Goal: Answer question/provide support

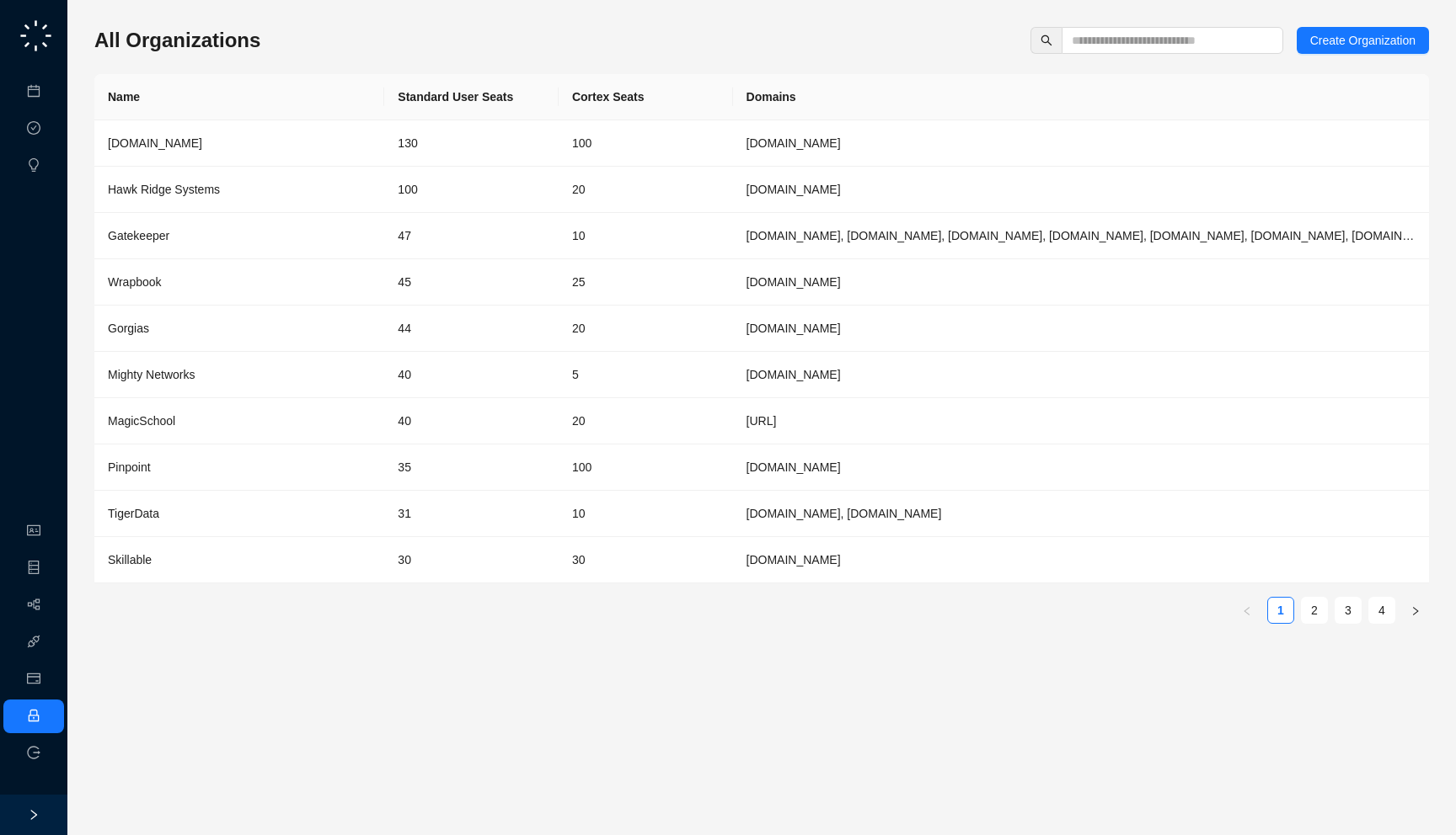
click at [1097, 26] on div "All Organizations Create Organization Name Standard User Seats Cortex Seats Dom…" at bounding box center [762, 418] width 1334 height 809
click at [1090, 55] on div "All Organizations Create Organization Name Standard User Seats Cortex Seats Dom…" at bounding box center [762, 332] width 1334 height 610
click at [1090, 52] on span at bounding box center [1172, 41] width 221 height 27
click at [1090, 49] on input "text" at bounding box center [1165, 41] width 188 height 19
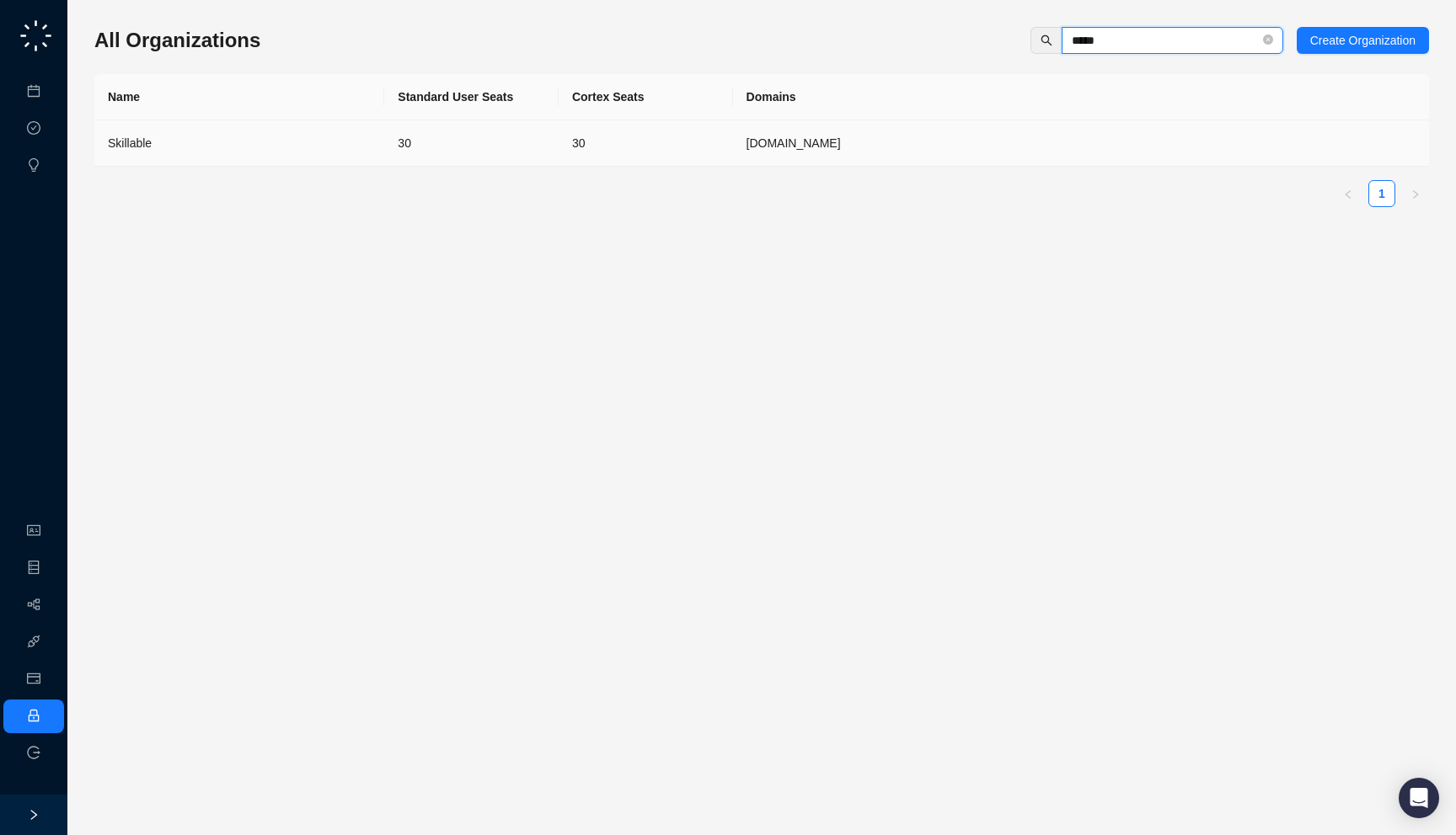
type input "*****"
click at [882, 159] on td "[DOMAIN_NAME]" at bounding box center [1081, 143] width 695 height 46
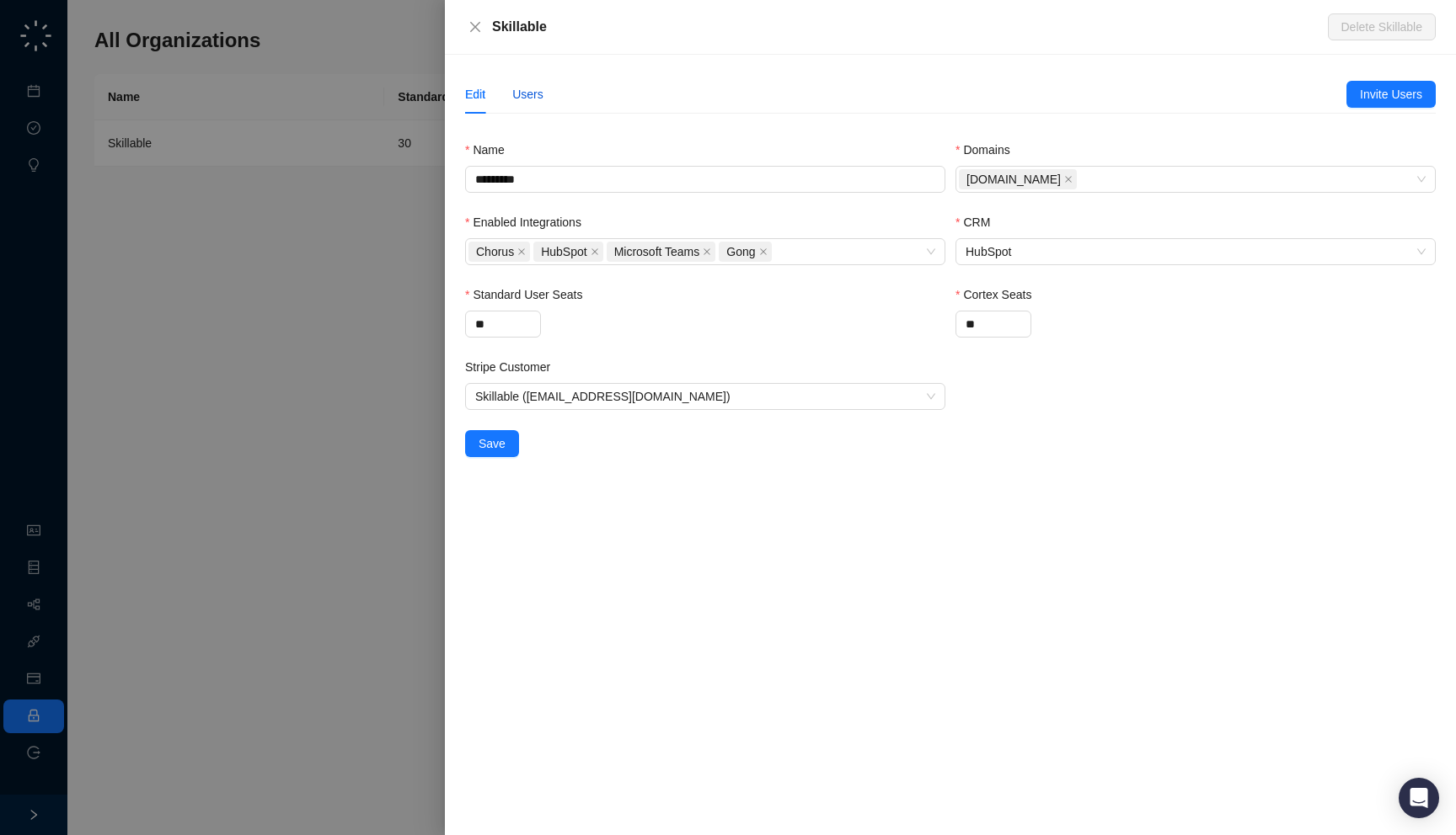
click at [531, 91] on div "Users" at bounding box center [527, 94] width 31 height 19
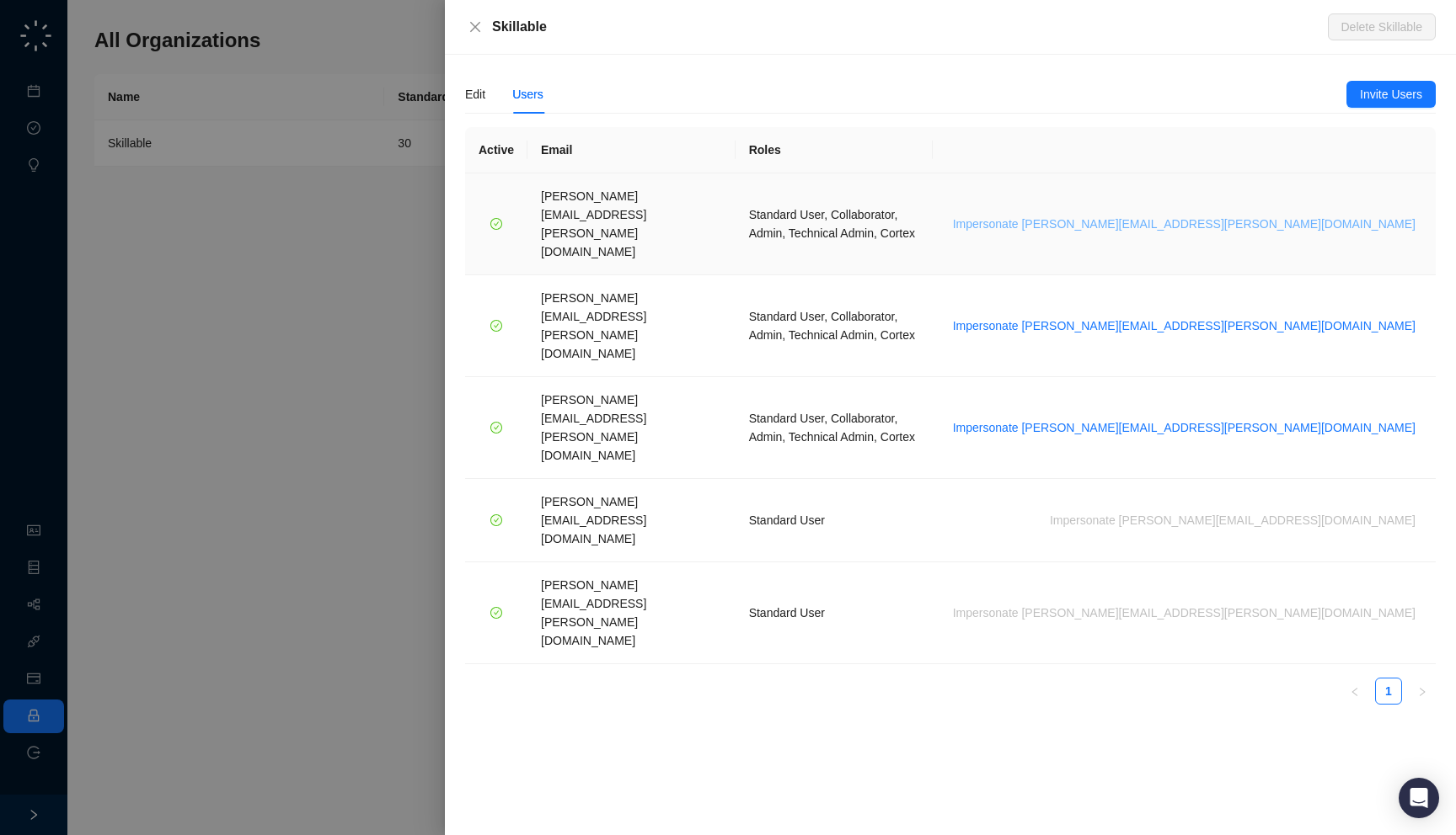
click at [1305, 214] on span "Impersonate brian.olsen@skillable.com" at bounding box center [1183, 224] width 462 height 19
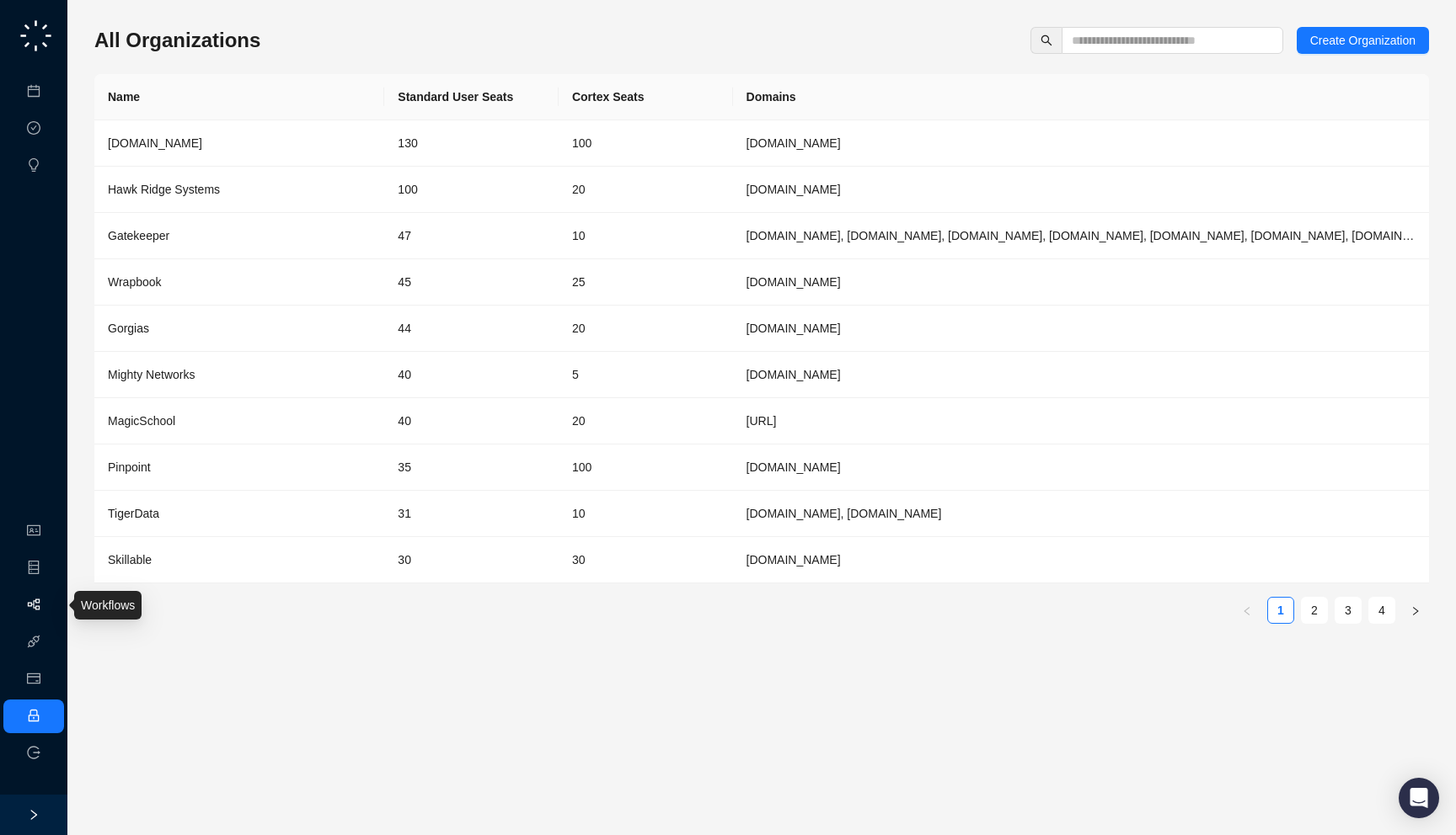
click at [49, 612] on link "Workflows" at bounding box center [76, 605] width 54 height 13
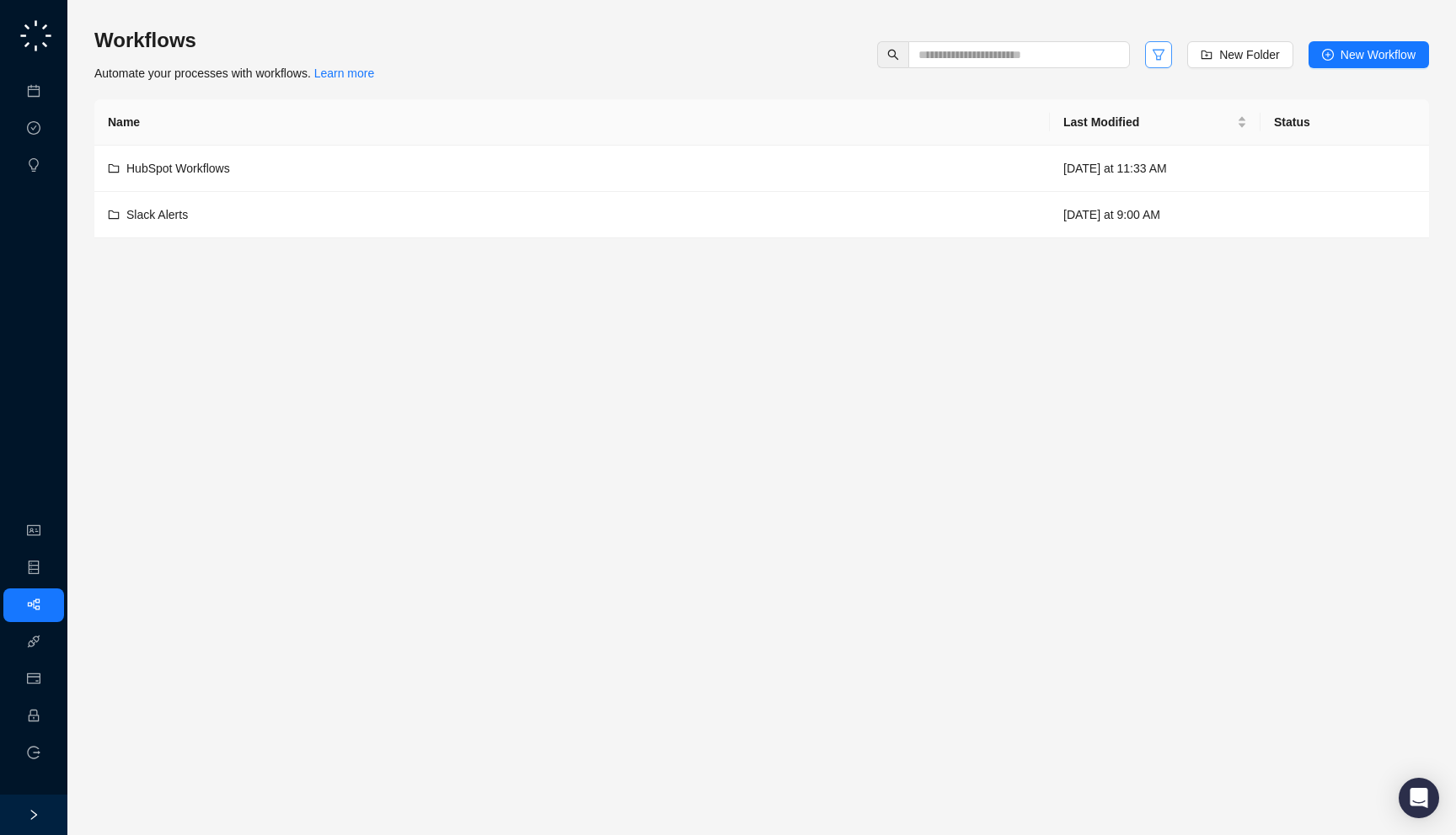
click at [1154, 63] on button "button" at bounding box center [1158, 55] width 27 height 27
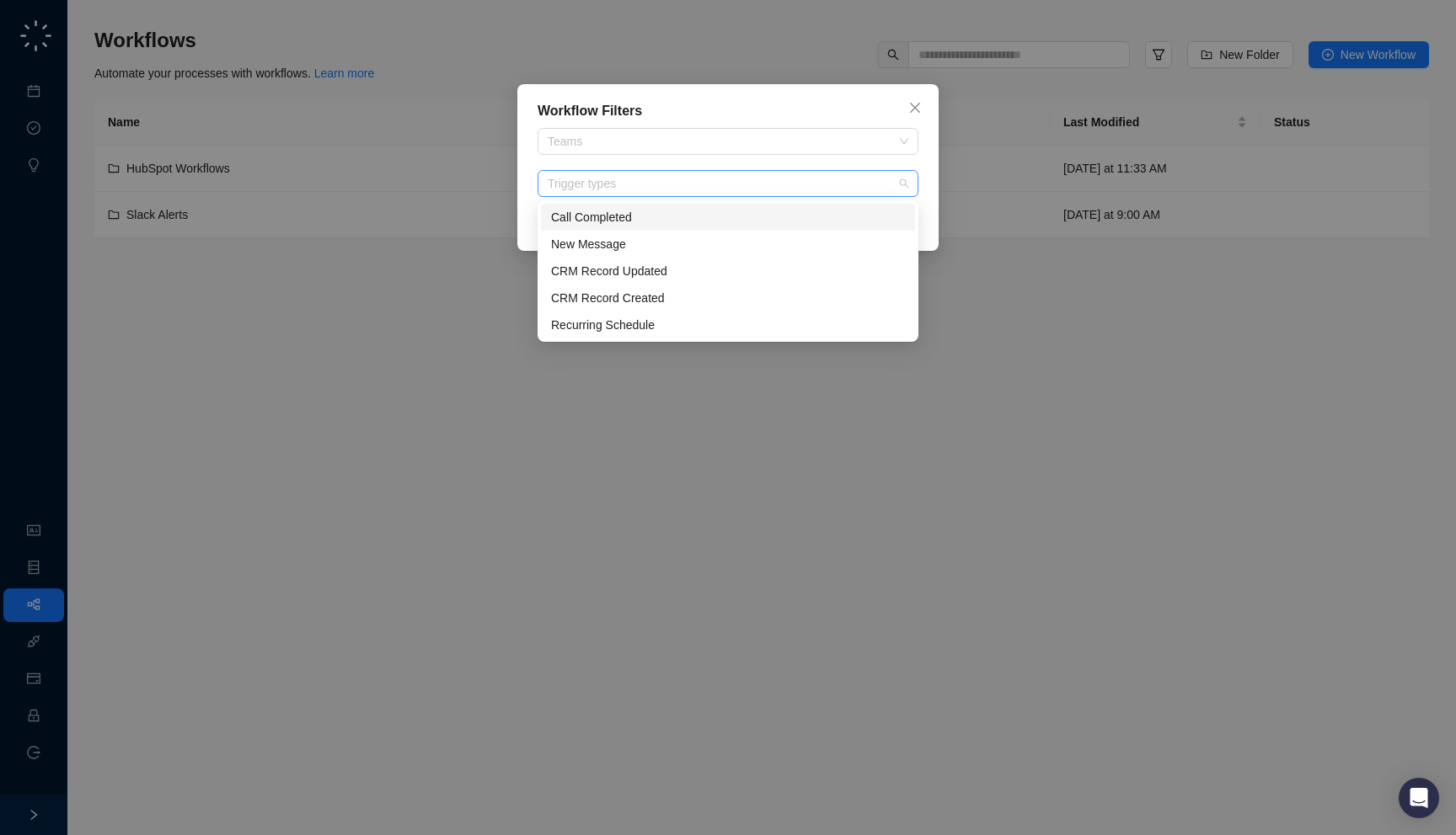
click at [748, 187] on div at bounding box center [718, 183] width 356 height 12
click at [675, 238] on div "New Message" at bounding box center [728, 245] width 353 height 19
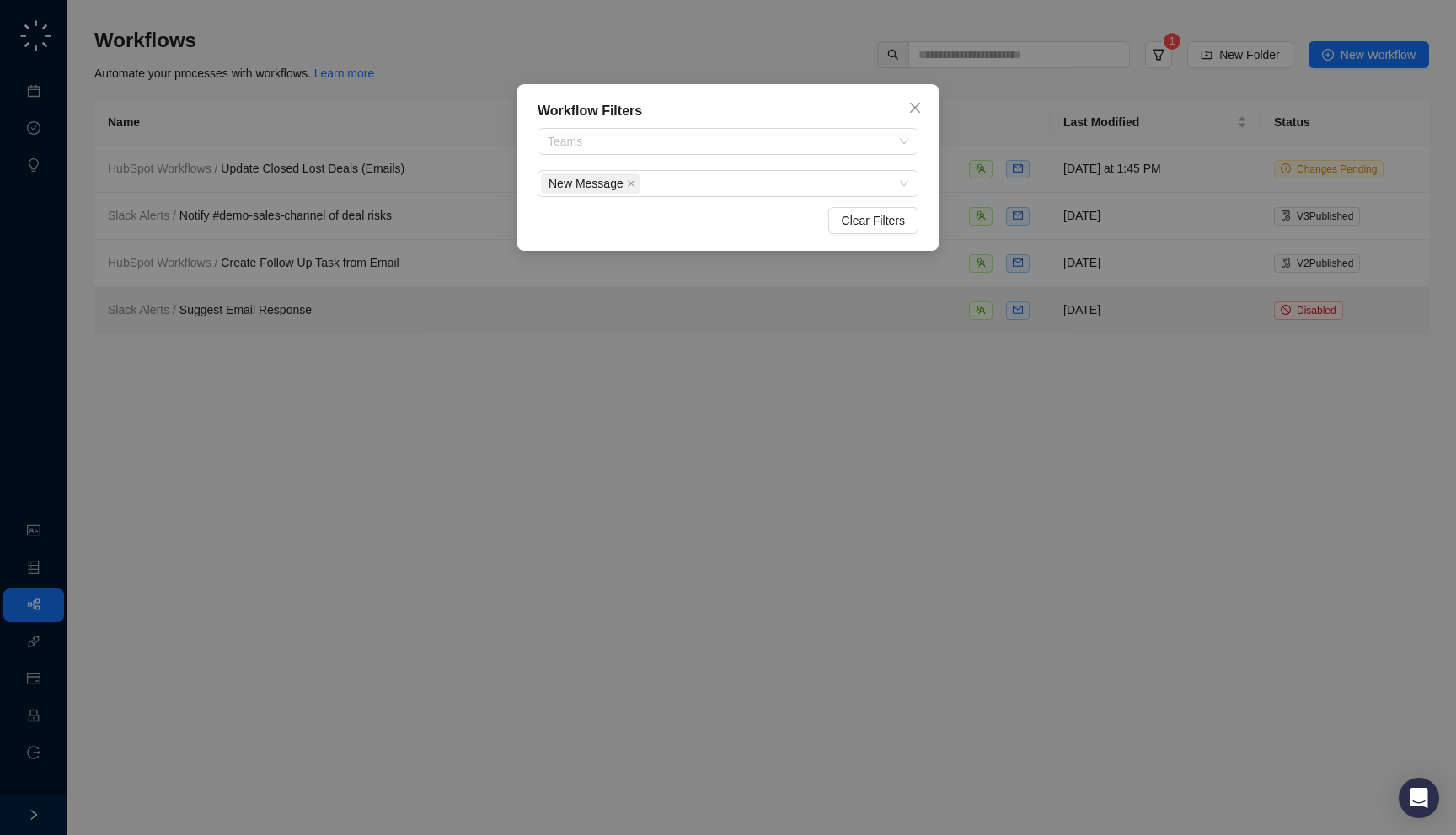
click at [374, 289] on div "Workflow Filters Teams New Message Clear Filters" at bounding box center [728, 418] width 1456 height 835
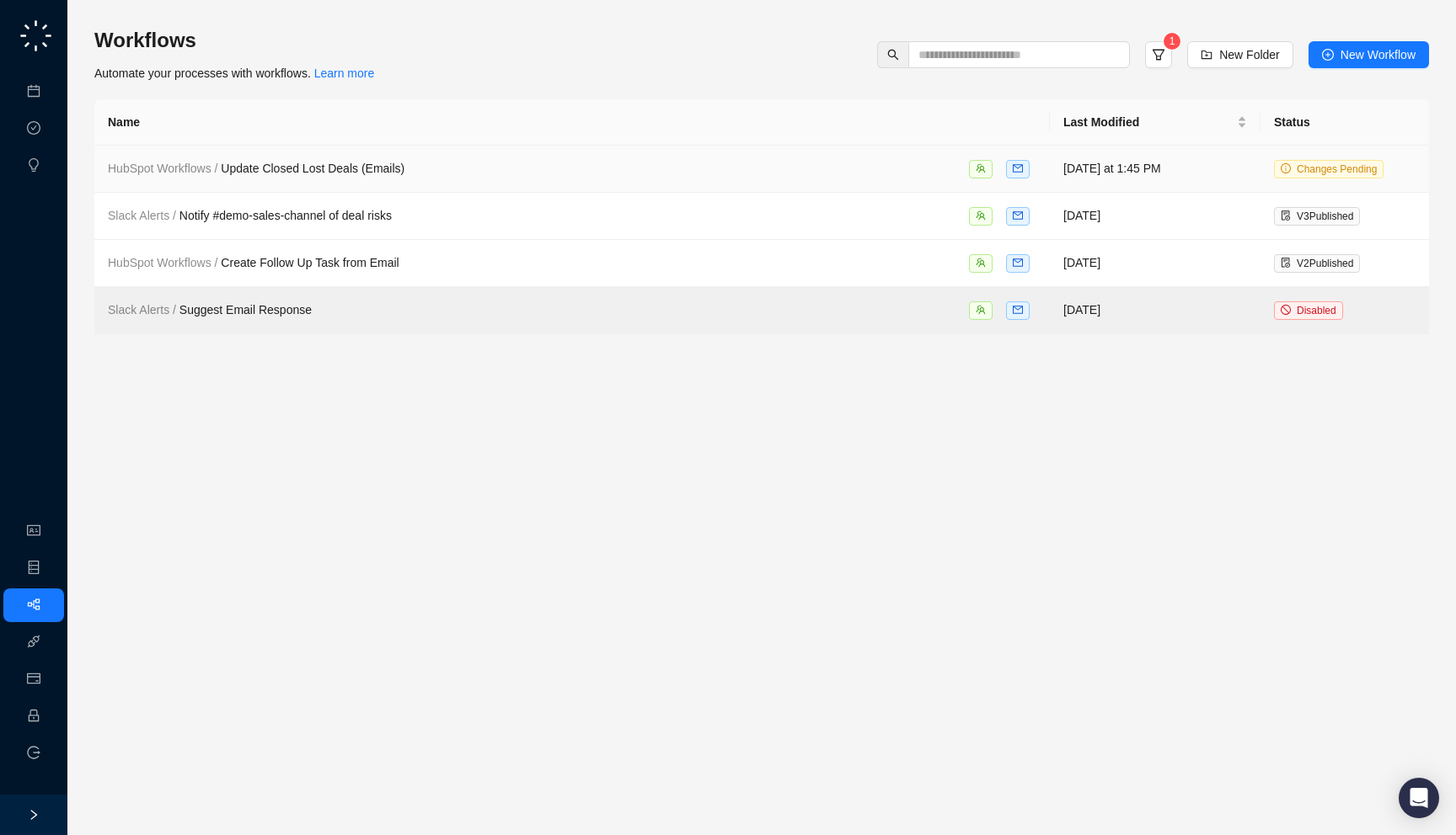
click at [534, 162] on div "HubSpot Workflows / Update Closed Lost Deals (Emails)" at bounding box center [572, 169] width 928 height 20
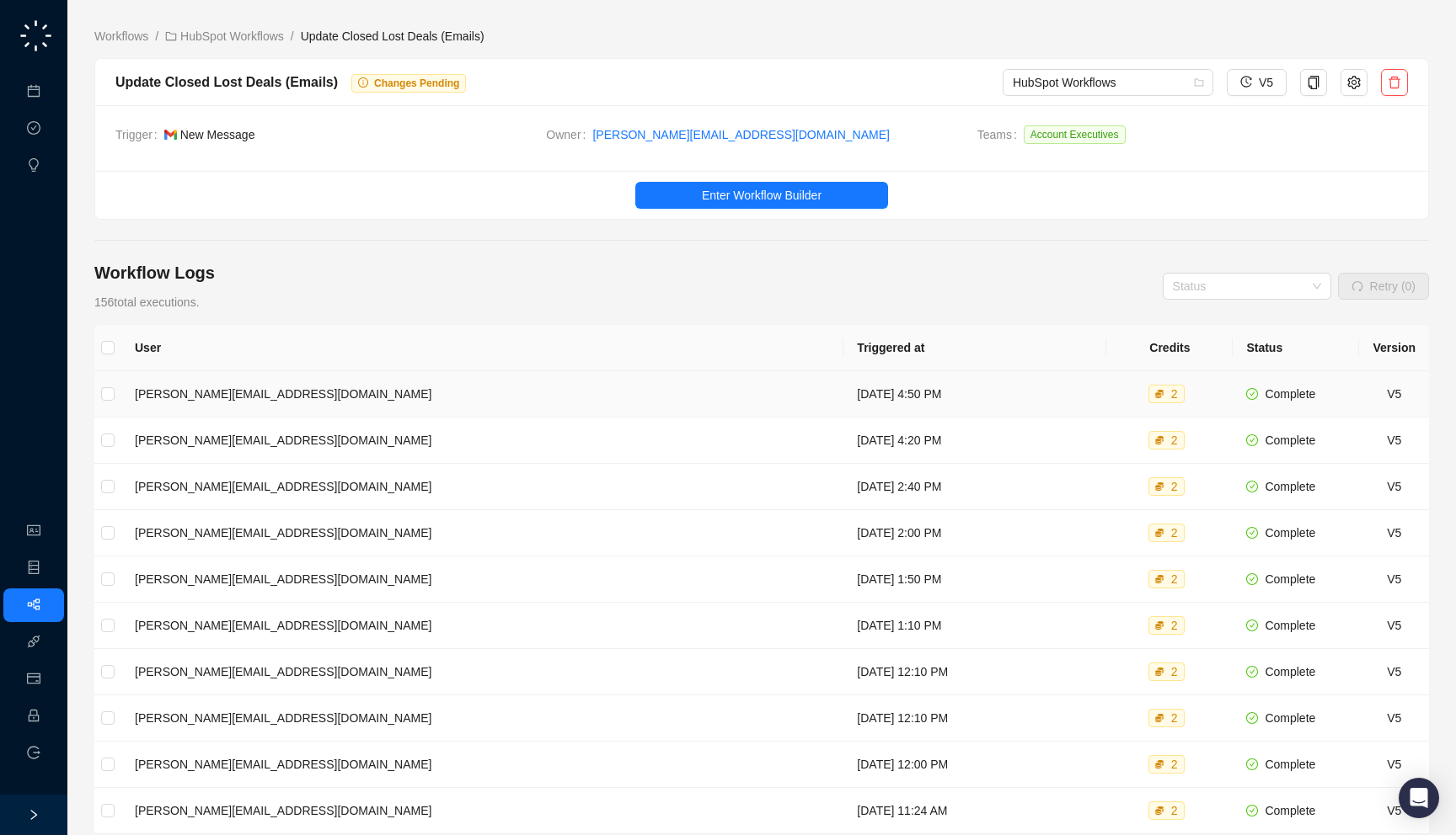
click at [843, 401] on td "Monday, 09/15/25, 4:50 PM" at bounding box center [974, 394] width 263 height 46
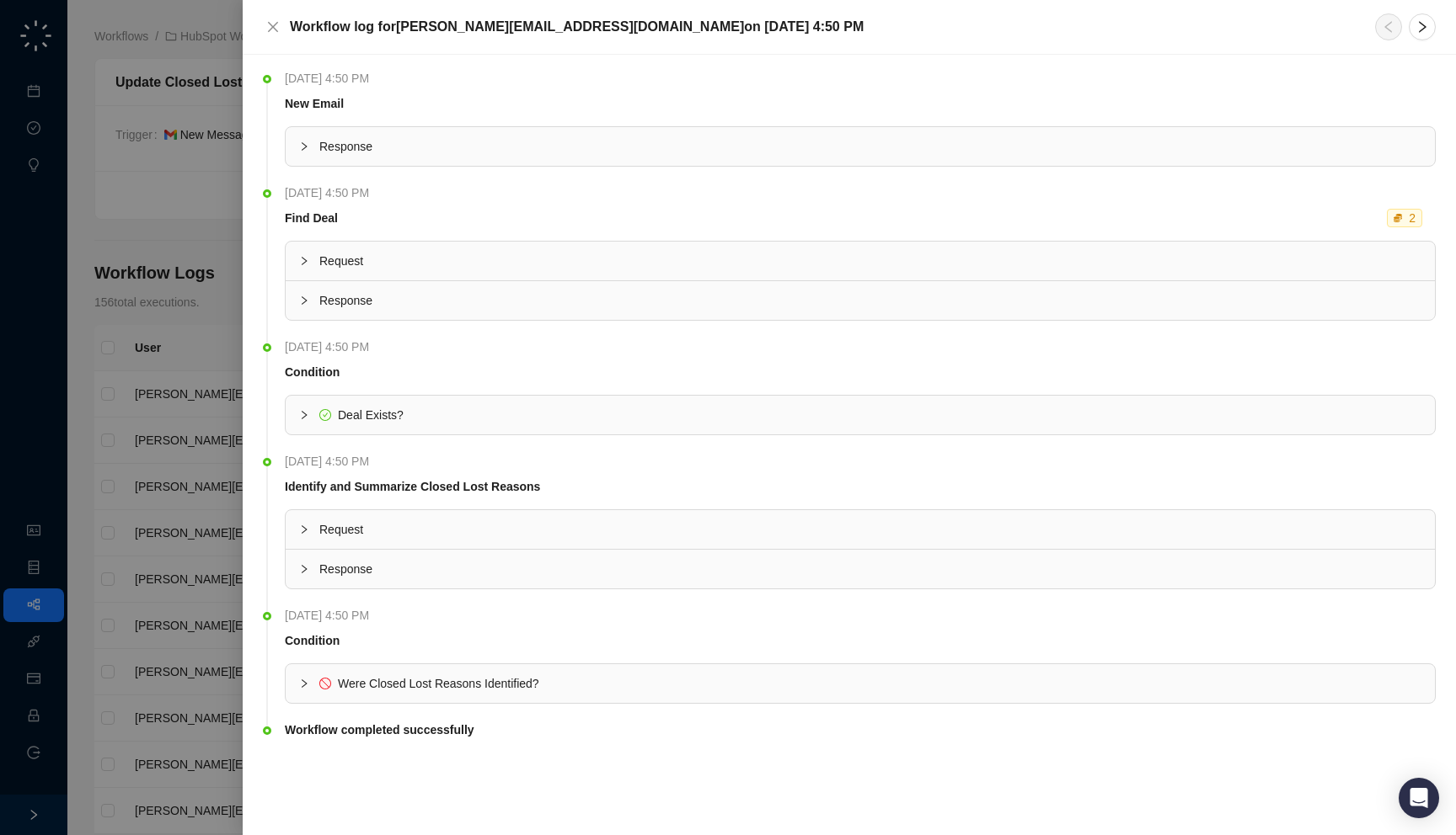
click at [137, 307] on div at bounding box center [728, 418] width 1456 height 835
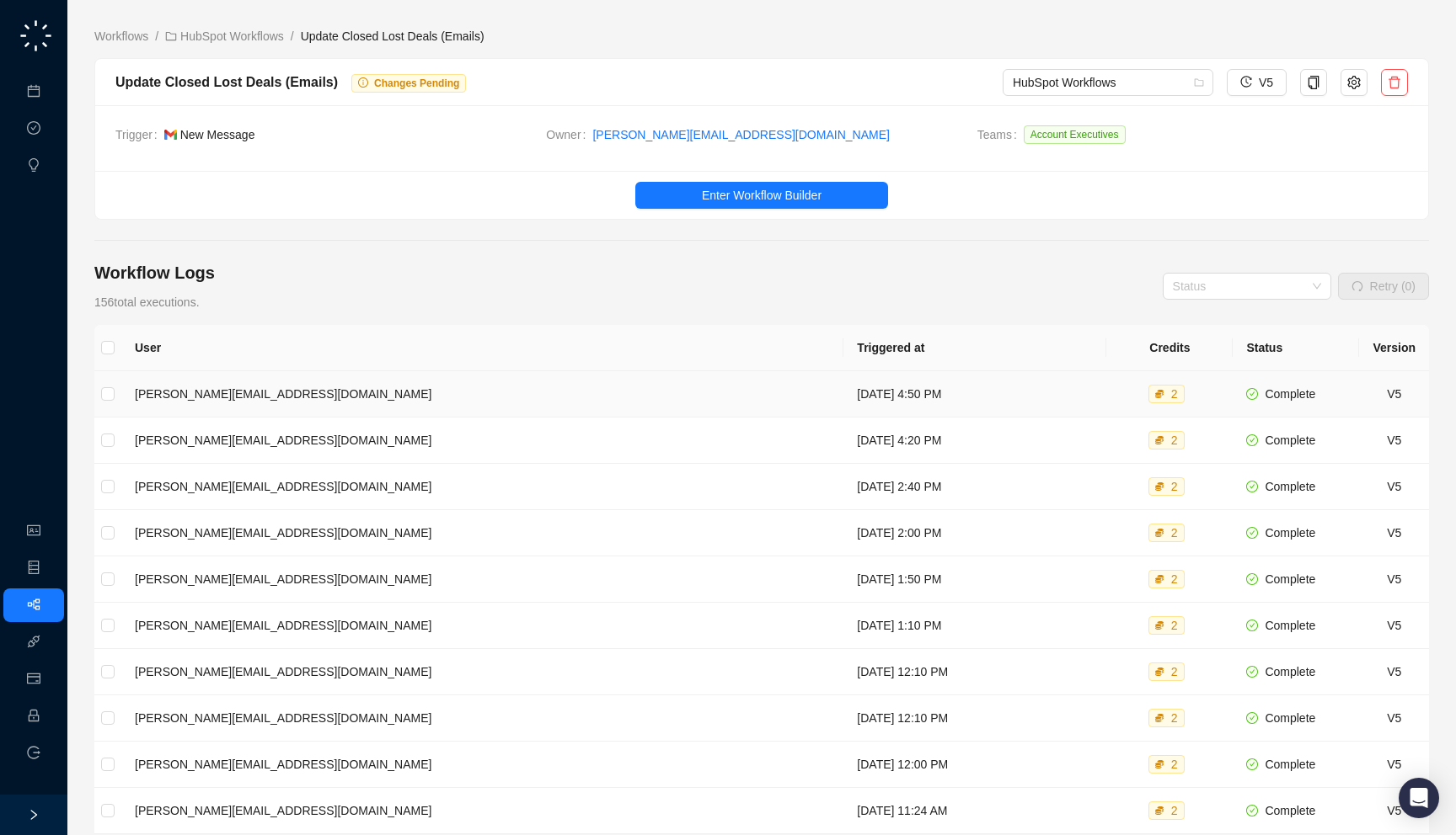
click at [287, 392] on td "jake@swyftai.com" at bounding box center [482, 394] width 722 height 46
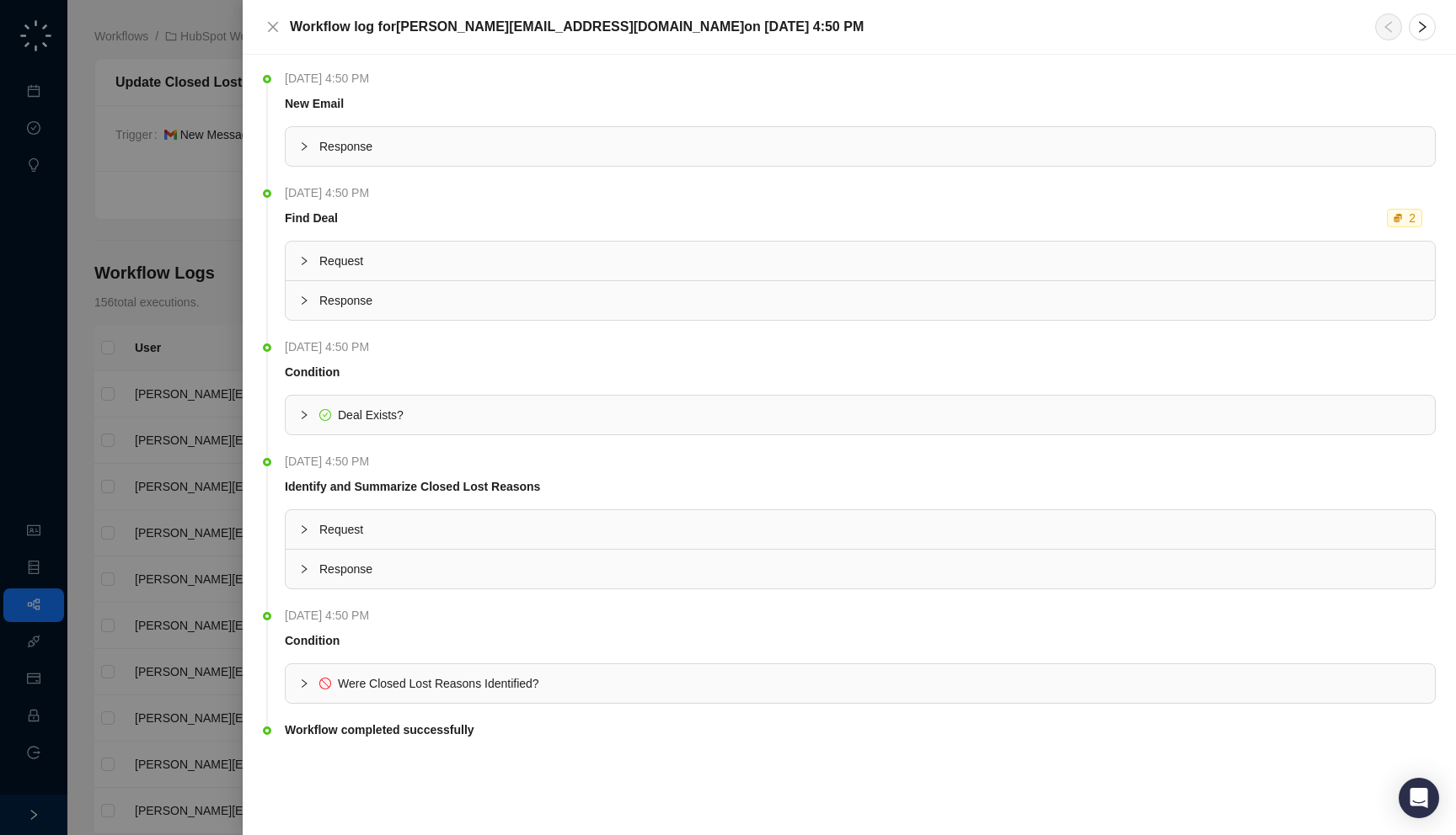
click at [647, 167] on li "Monday, 09/15/25, 4:50 PM New Email Response" at bounding box center [848, 131] width 1173 height 114
click at [647, 160] on div "Response" at bounding box center [860, 146] width 1149 height 39
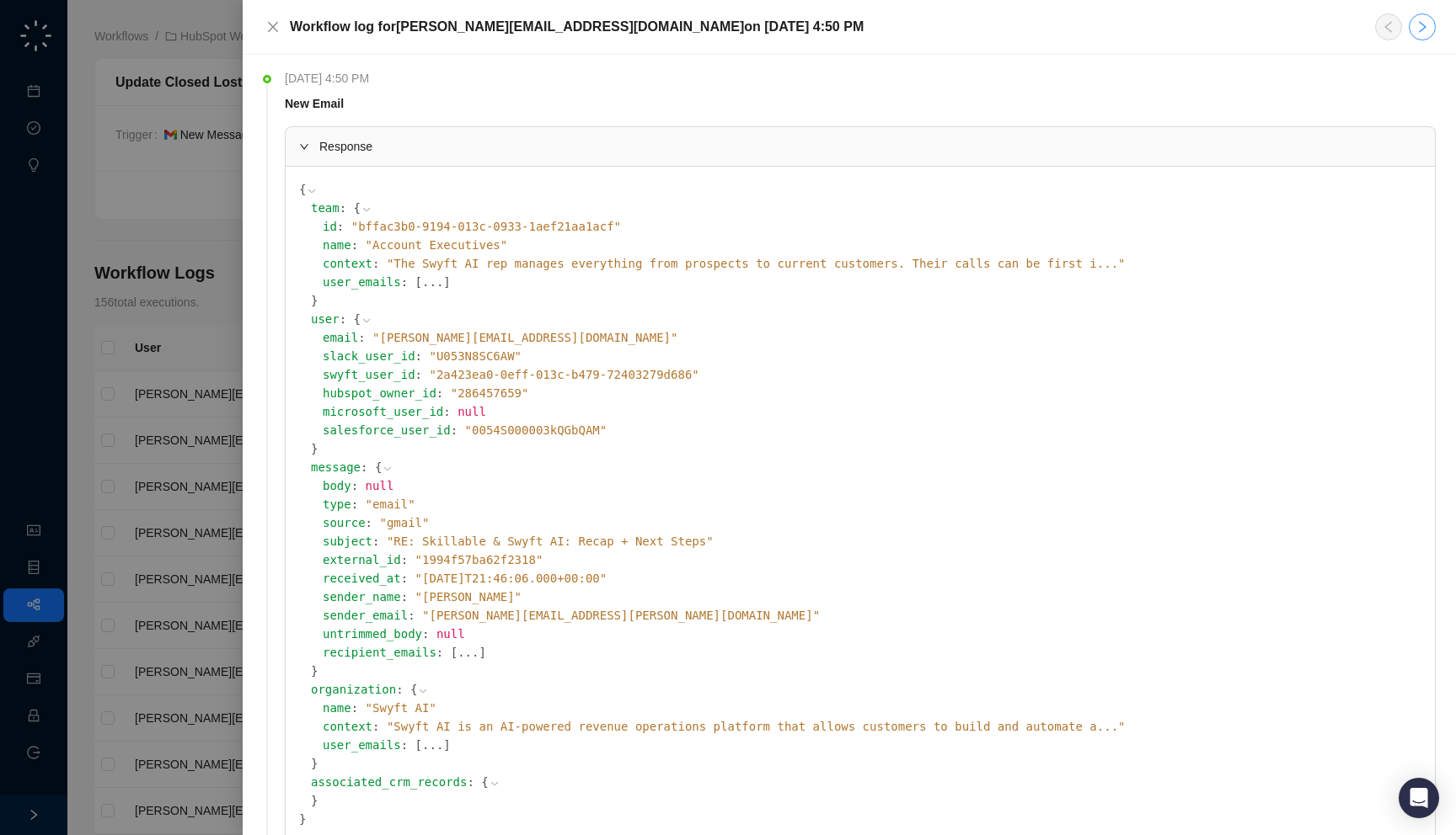
click at [1424, 35] on button "button" at bounding box center [1422, 26] width 27 height 27
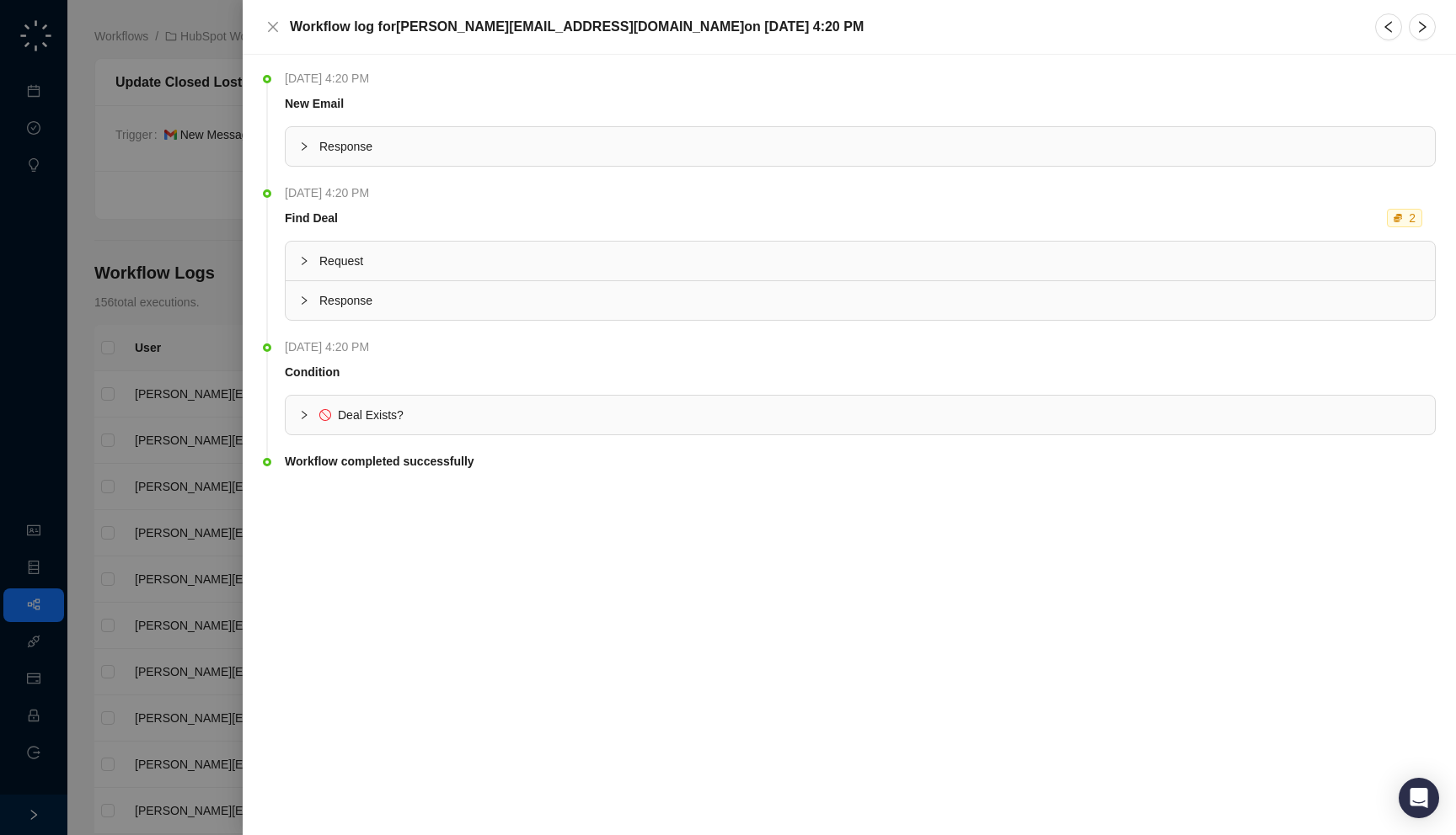
click at [816, 156] on div "Response" at bounding box center [860, 146] width 1149 height 39
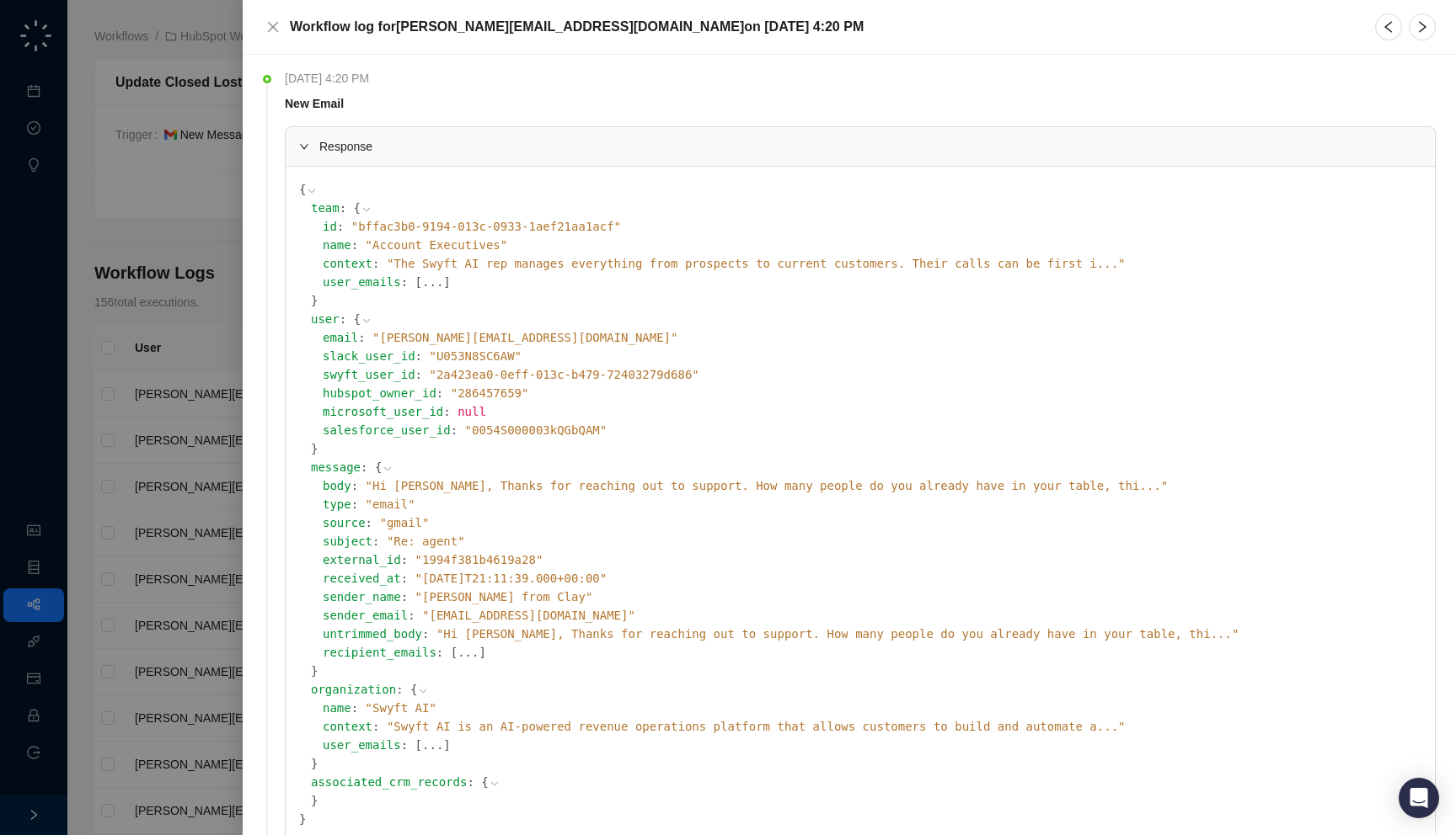
click at [540, 487] on span "" Hi Jake, Thanks for reaching out to support. How many people do you already h…" at bounding box center [766, 486] width 802 height 13
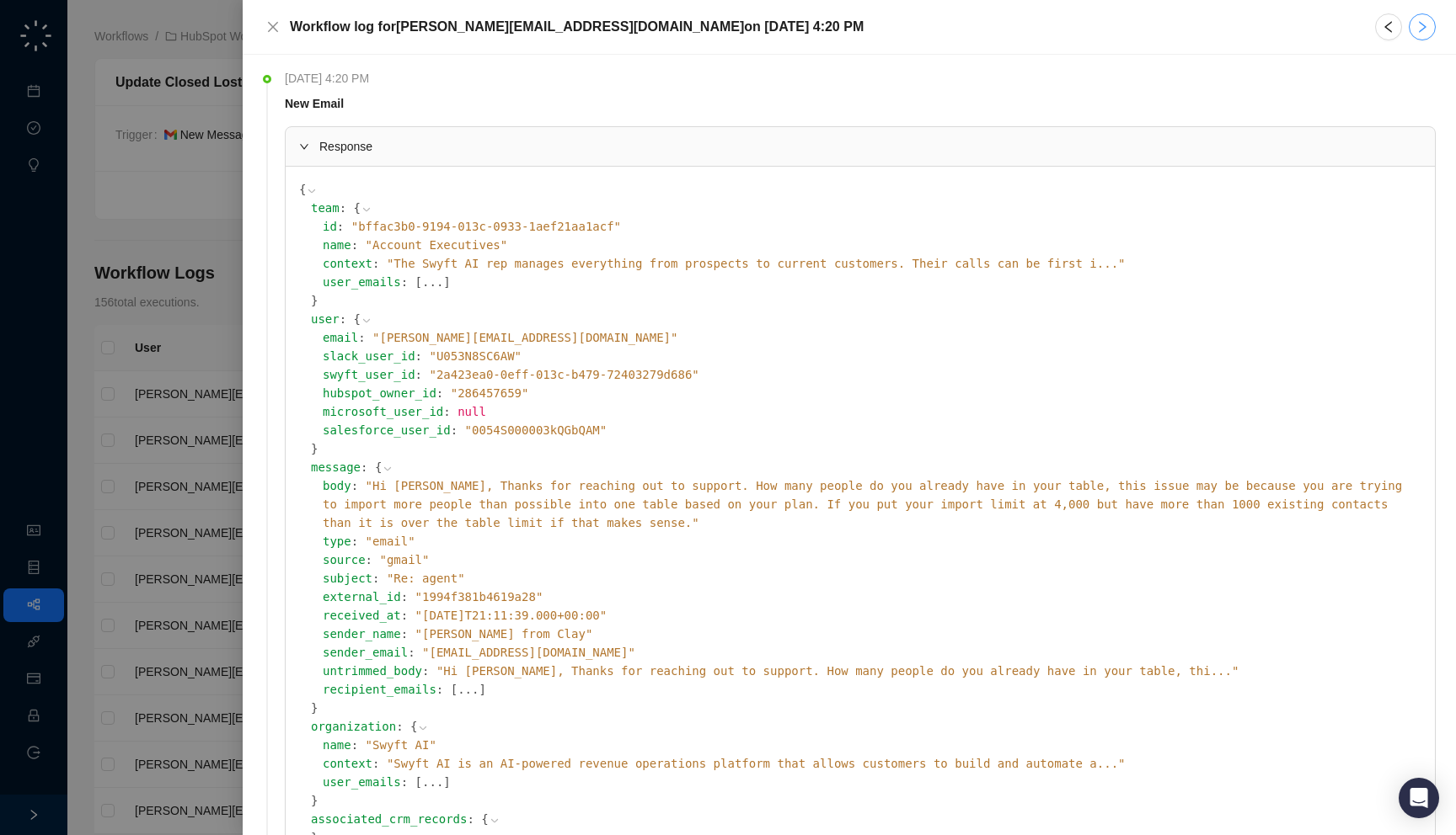
click at [1413, 30] on button "button" at bounding box center [1422, 26] width 27 height 27
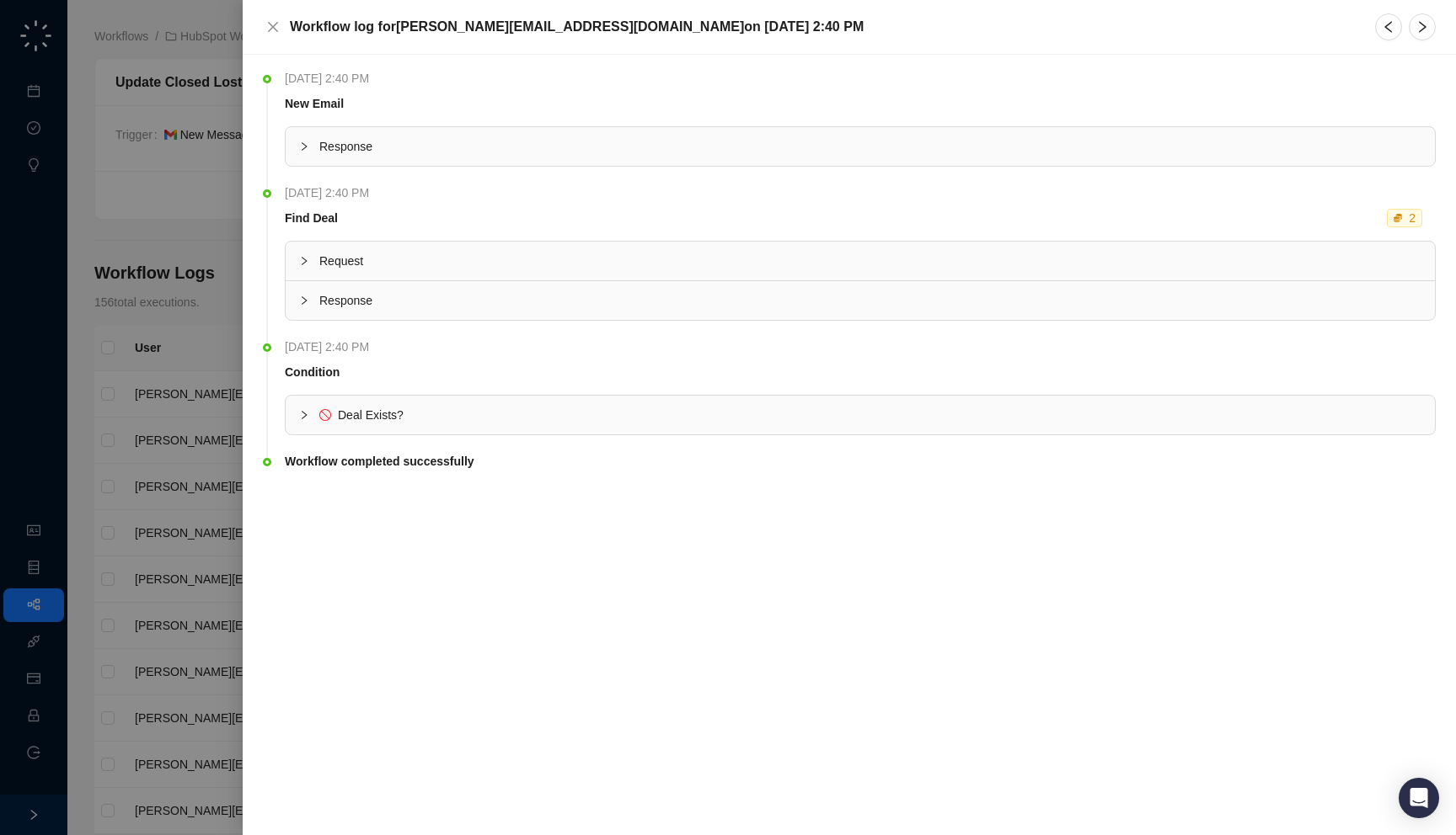
click at [1092, 143] on span "Response" at bounding box center [870, 146] width 1102 height 19
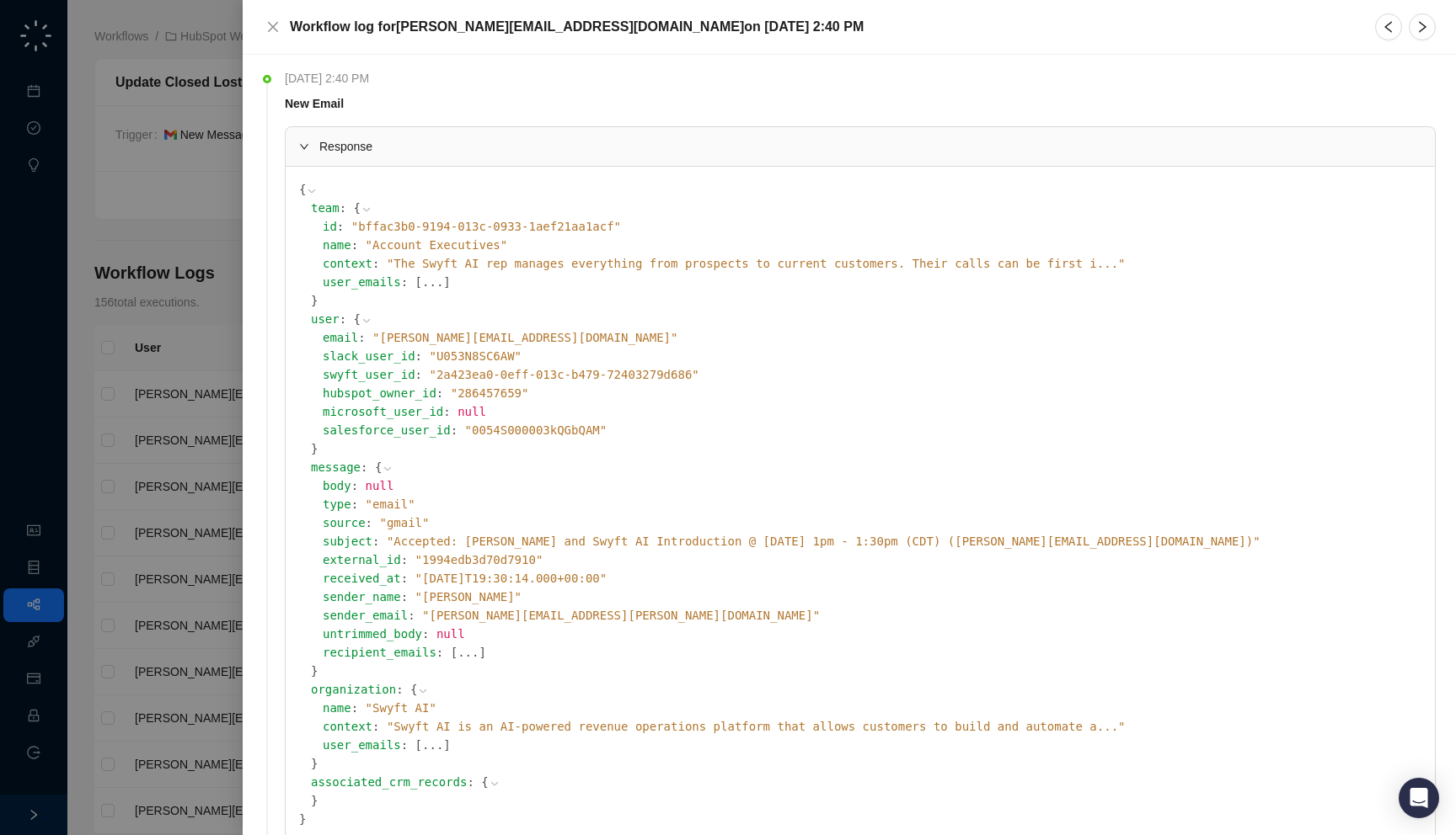
click at [1403, 19] on div at bounding box center [1405, 26] width 60 height 27
click at [1410, 19] on div at bounding box center [1422, 26] width 27 height 27
click at [1418, 21] on icon "right" at bounding box center [1422, 26] width 13 height 13
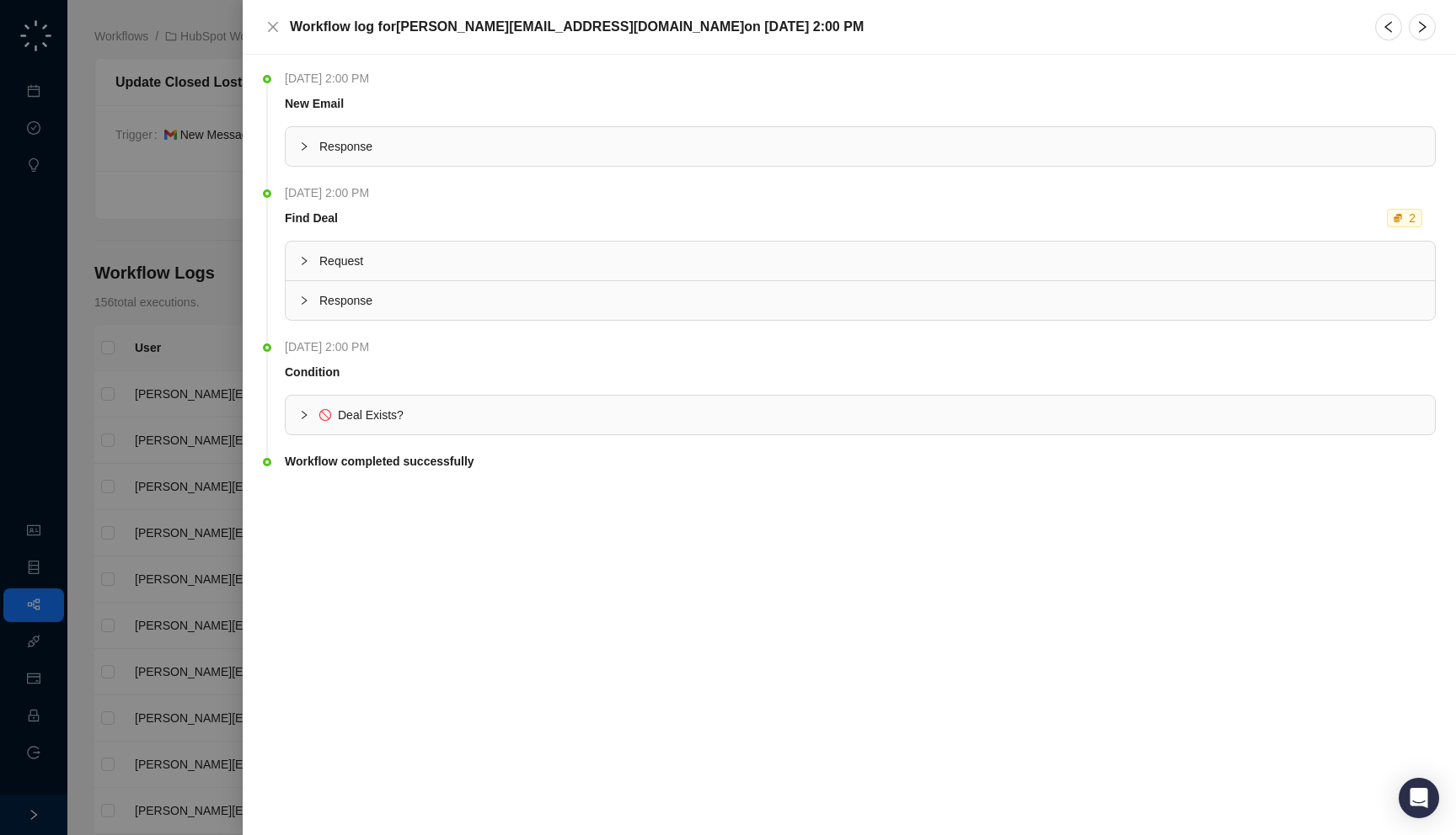
click at [1215, 153] on span "Response" at bounding box center [870, 146] width 1102 height 19
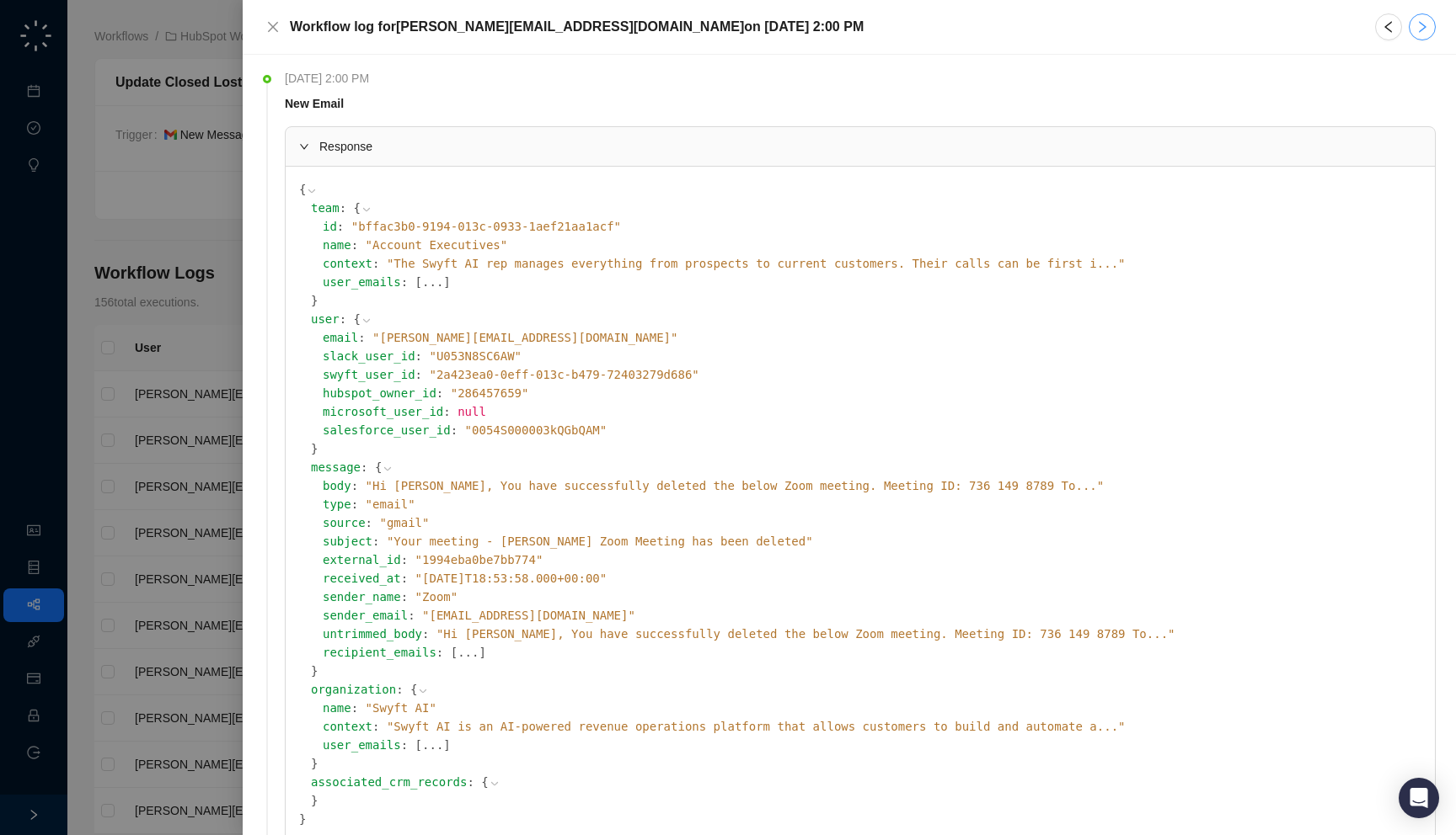
click at [1419, 24] on icon "right" at bounding box center [1422, 26] width 13 height 13
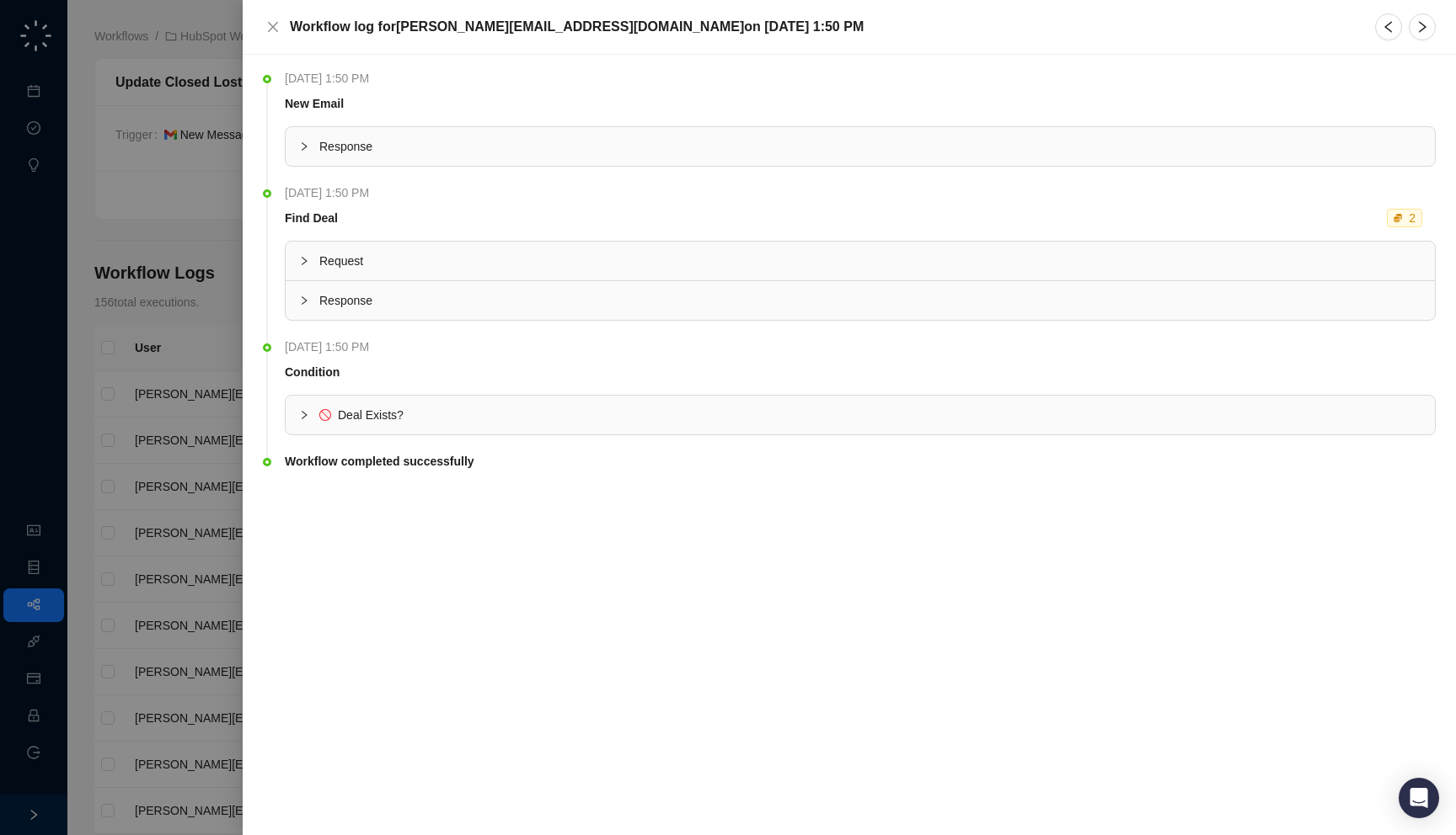
click at [1254, 141] on span "Response" at bounding box center [870, 146] width 1102 height 19
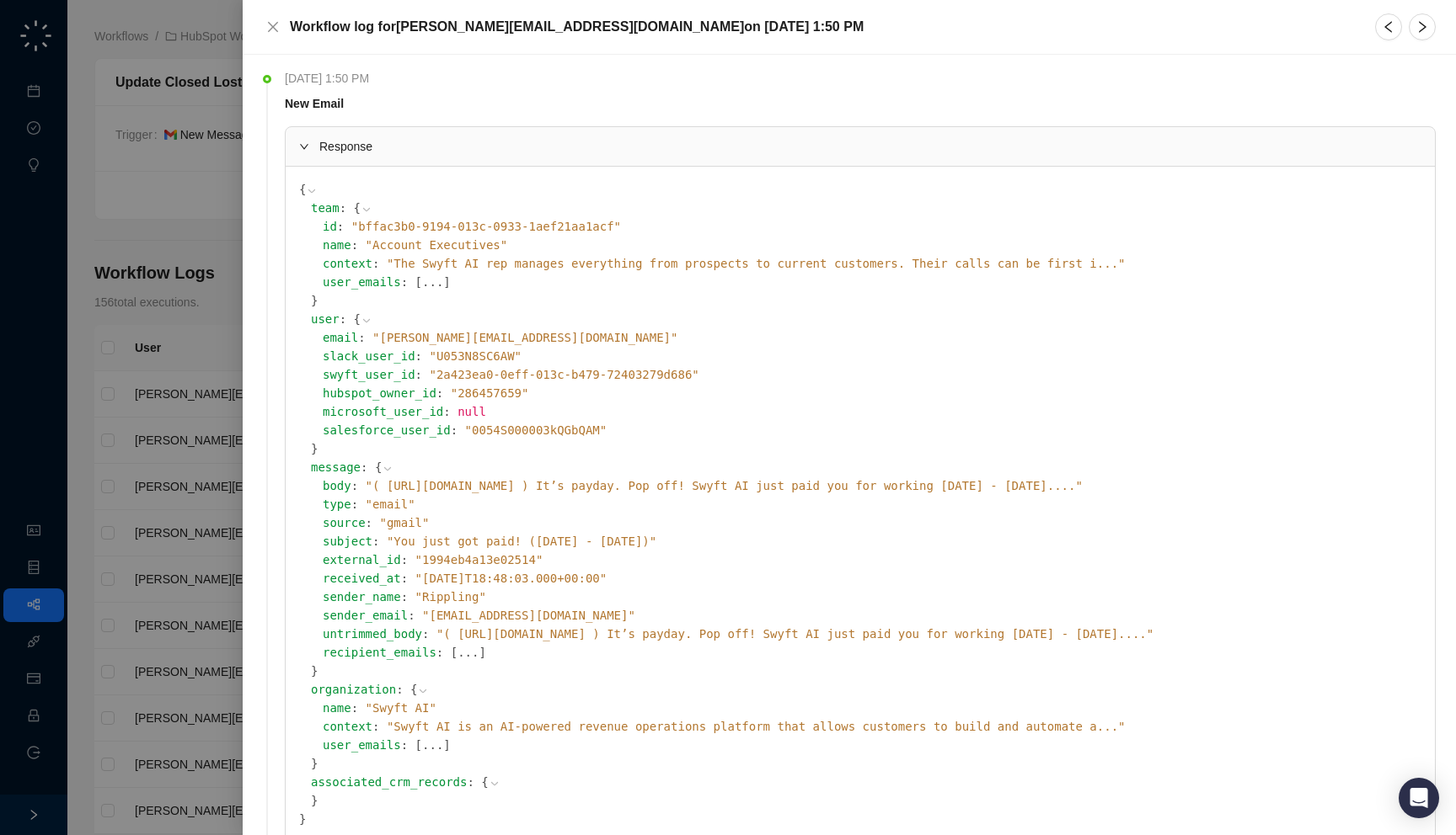
click at [708, 493] on div "body : " ( https://rippling.com ) It’s payday. Pop off! Swyft AI just paid you …" at bounding box center [871, 486] width 1099 height 19
click at [710, 484] on span "" ( https://rippling.com ) It’s payday. Pop off! Swyft AI just paid you for wor…" at bounding box center [724, 486] width 717 height 13
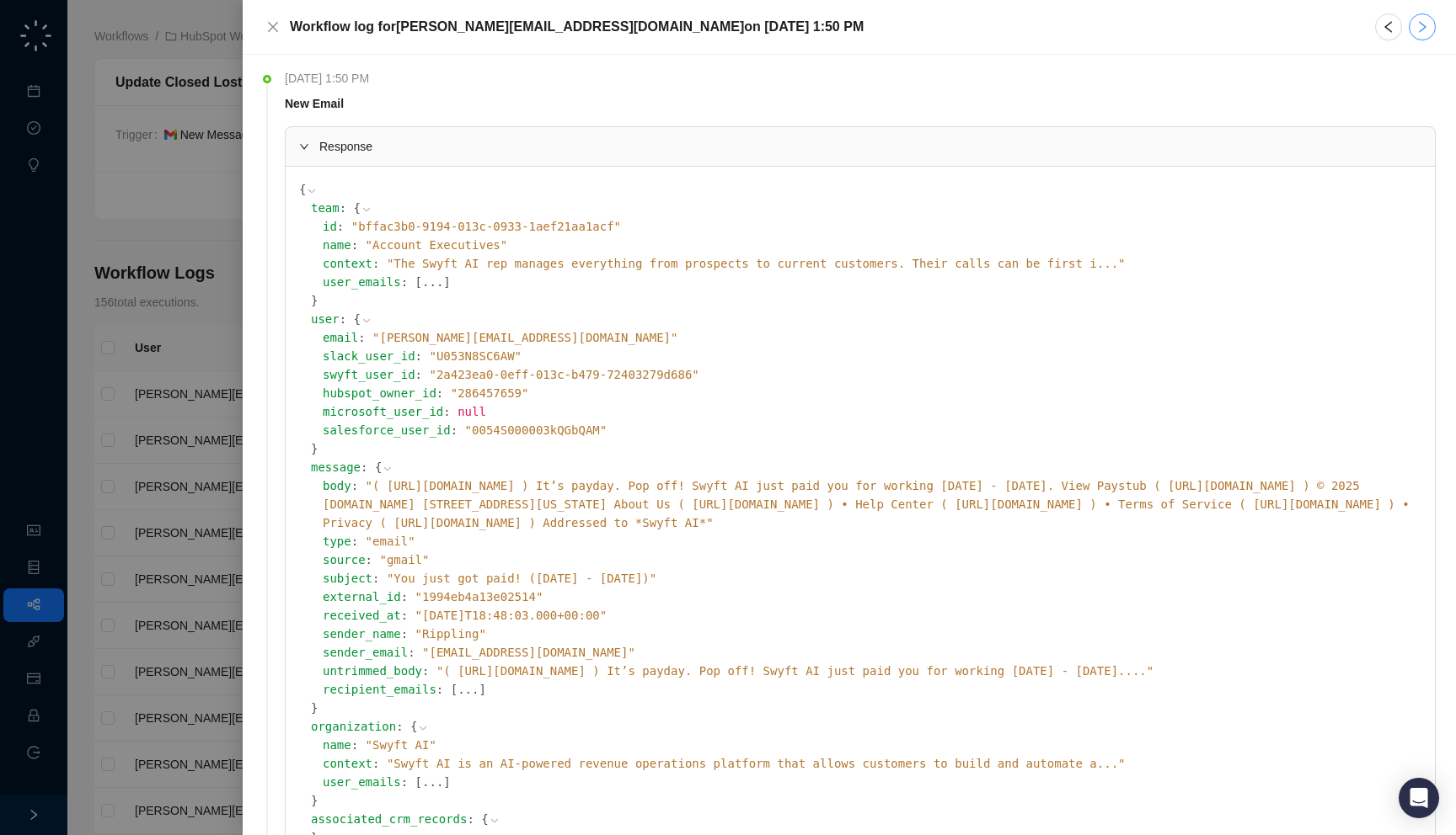
click at [1419, 23] on icon "right" at bounding box center [1422, 26] width 8 height 11
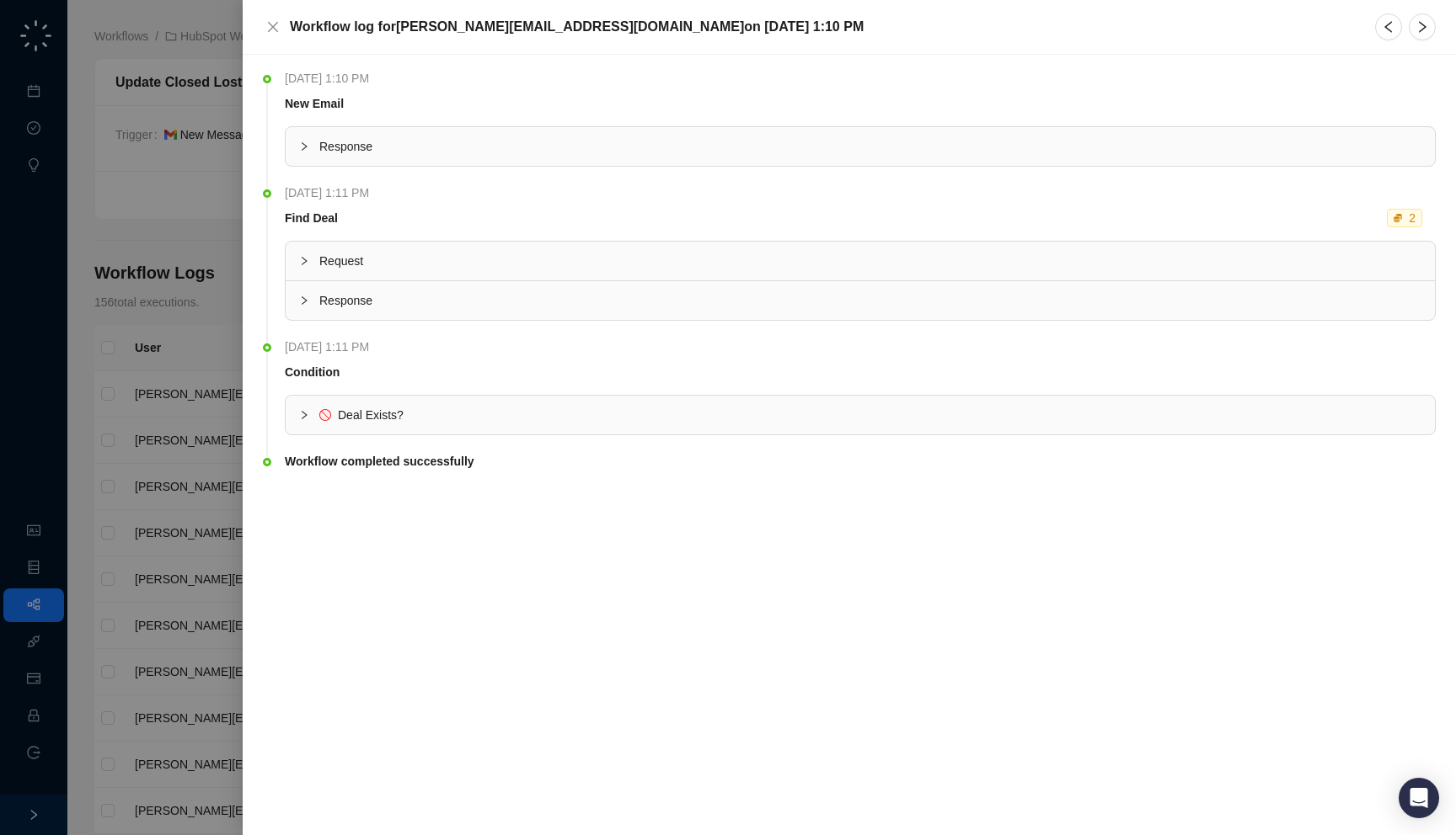
click at [1221, 140] on span "Response" at bounding box center [870, 146] width 1102 height 19
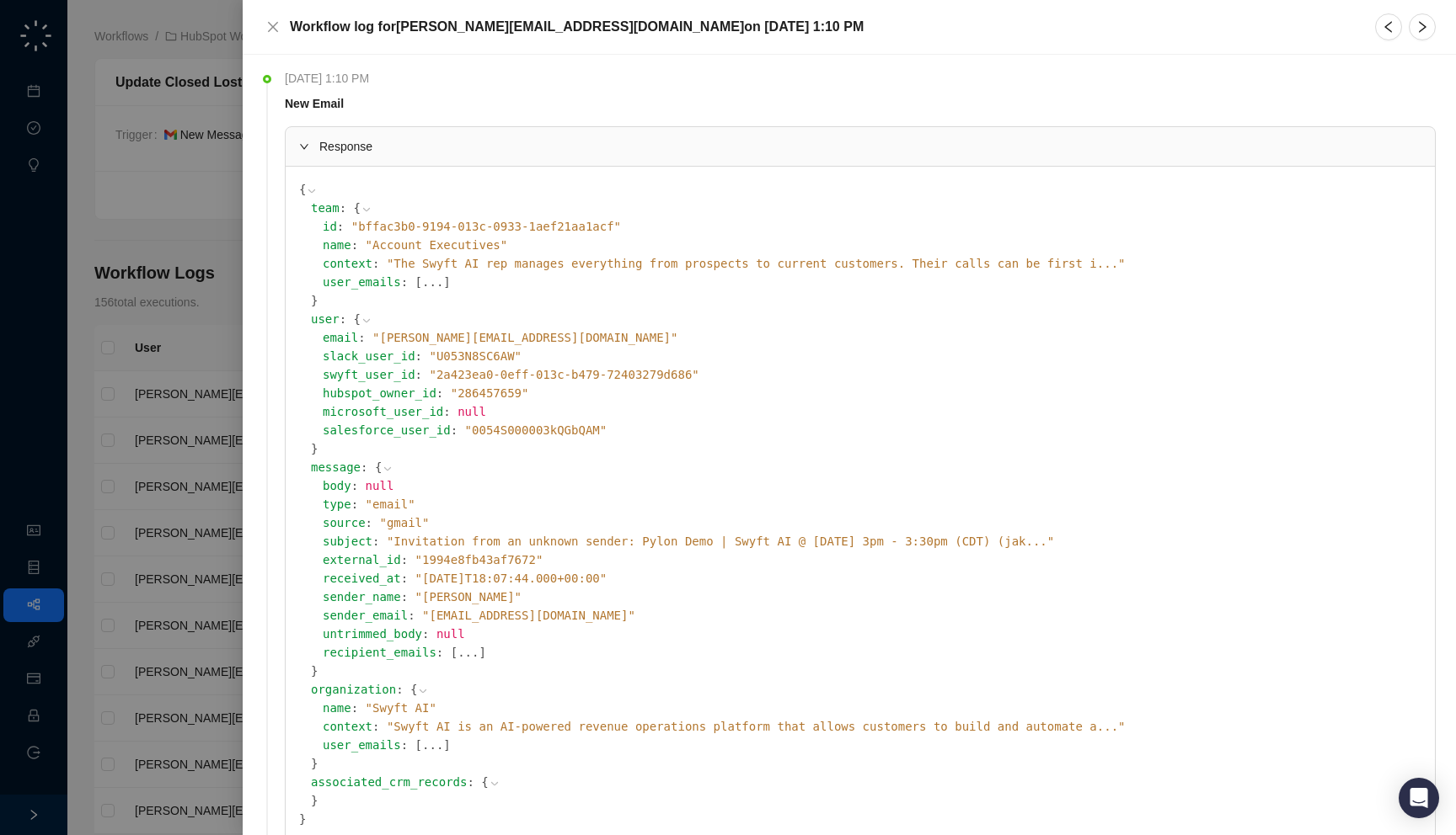
click at [709, 542] on span "" Invitation from an unknown sender: Pylon Demo | Swyft AI @ Wed Sep 17, 2025 3…" at bounding box center [720, 541] width 667 height 13
click at [158, 519] on div at bounding box center [728, 418] width 1456 height 835
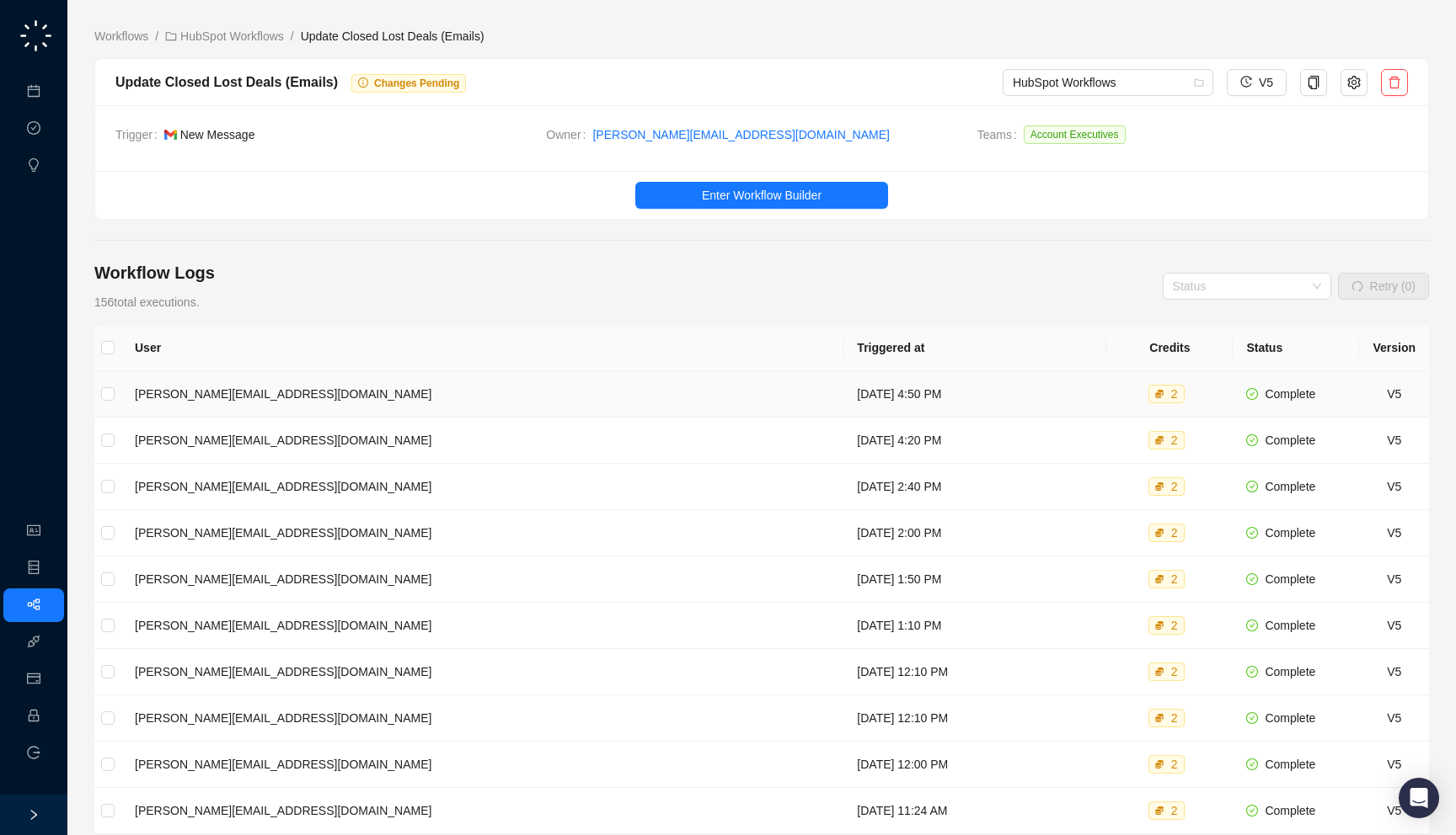
click at [438, 387] on td "jake@swyftai.com" at bounding box center [482, 394] width 722 height 46
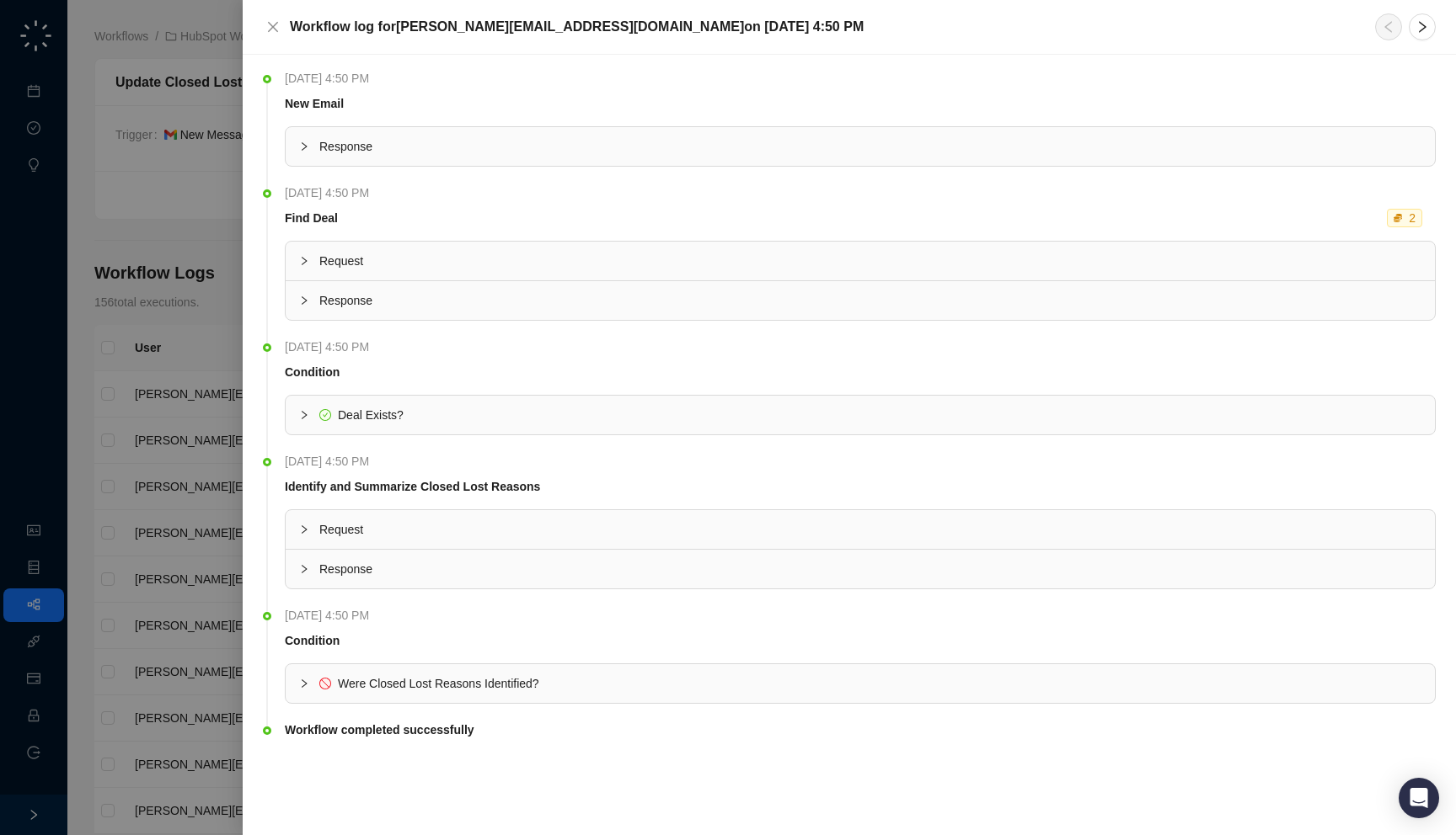
click at [462, 154] on span "Response" at bounding box center [870, 146] width 1102 height 19
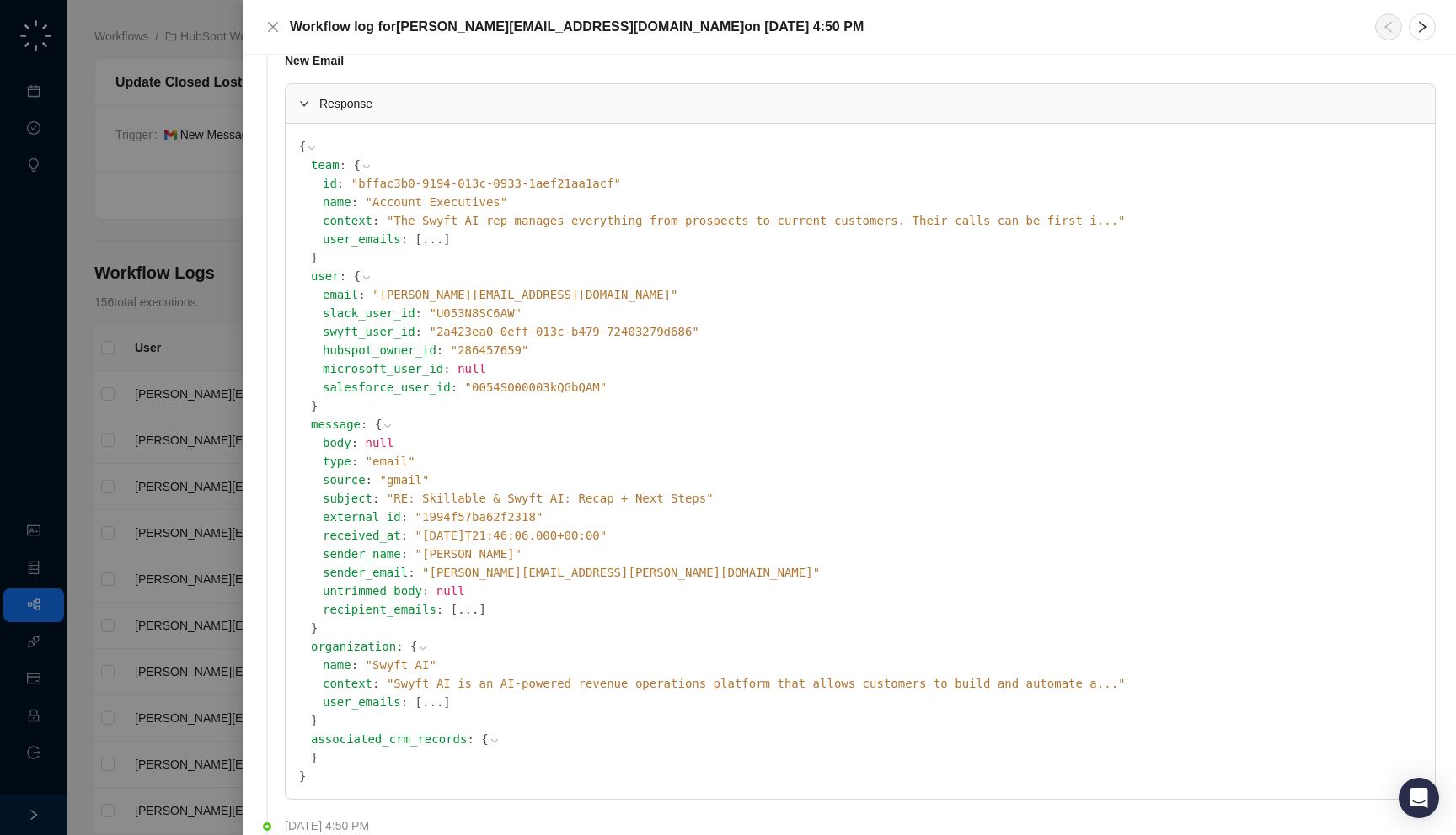
scroll to position [43, 0]
click at [373, 468] on div "type : " email "" at bounding box center [871, 461] width 1099 height 19
click at [385, 468] on div "type : " email "" at bounding box center [871, 461] width 1099 height 19
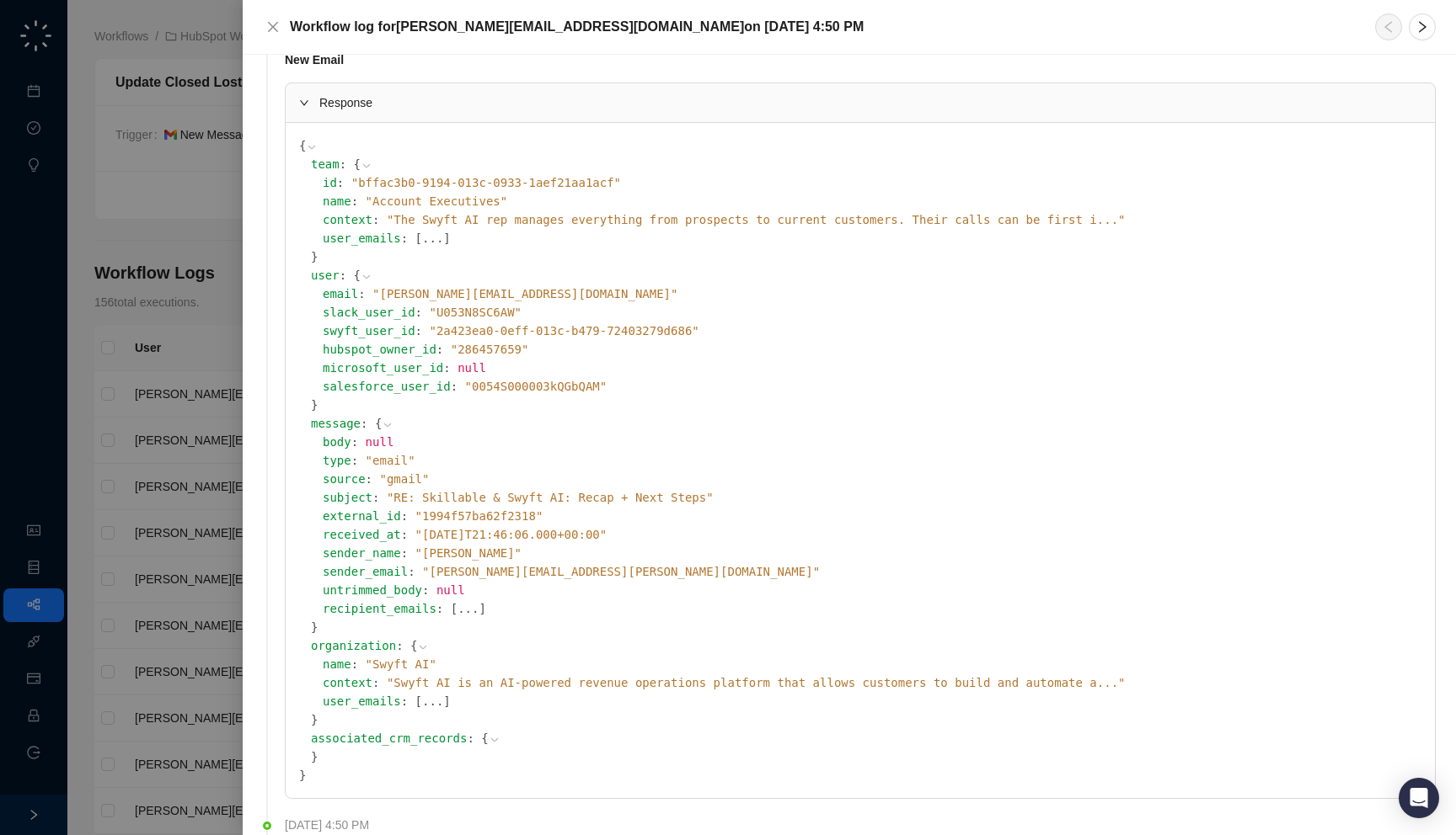
click at [525, 498] on span "" RE: Skillable & Swyft AI: Recap + Next Steps "" at bounding box center [550, 498] width 327 height 13
click at [529, 498] on span "" RE: Skillable & Swyft AI: Recap + Next Steps "" at bounding box center [550, 498] width 327 height 13
click at [143, 456] on div at bounding box center [728, 418] width 1456 height 835
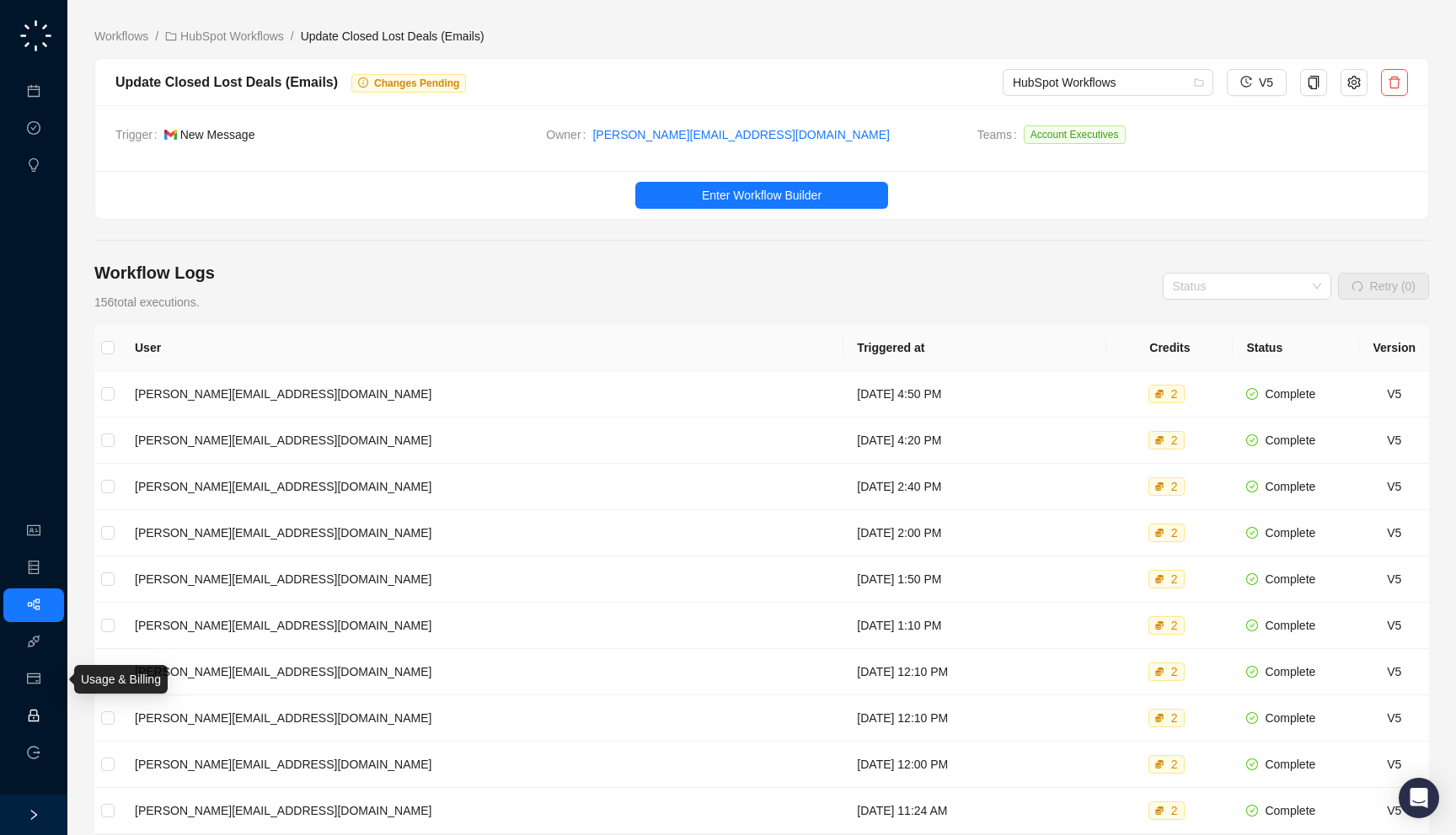
click at [49, 710] on link "Employee" at bounding box center [75, 717] width 52 height 13
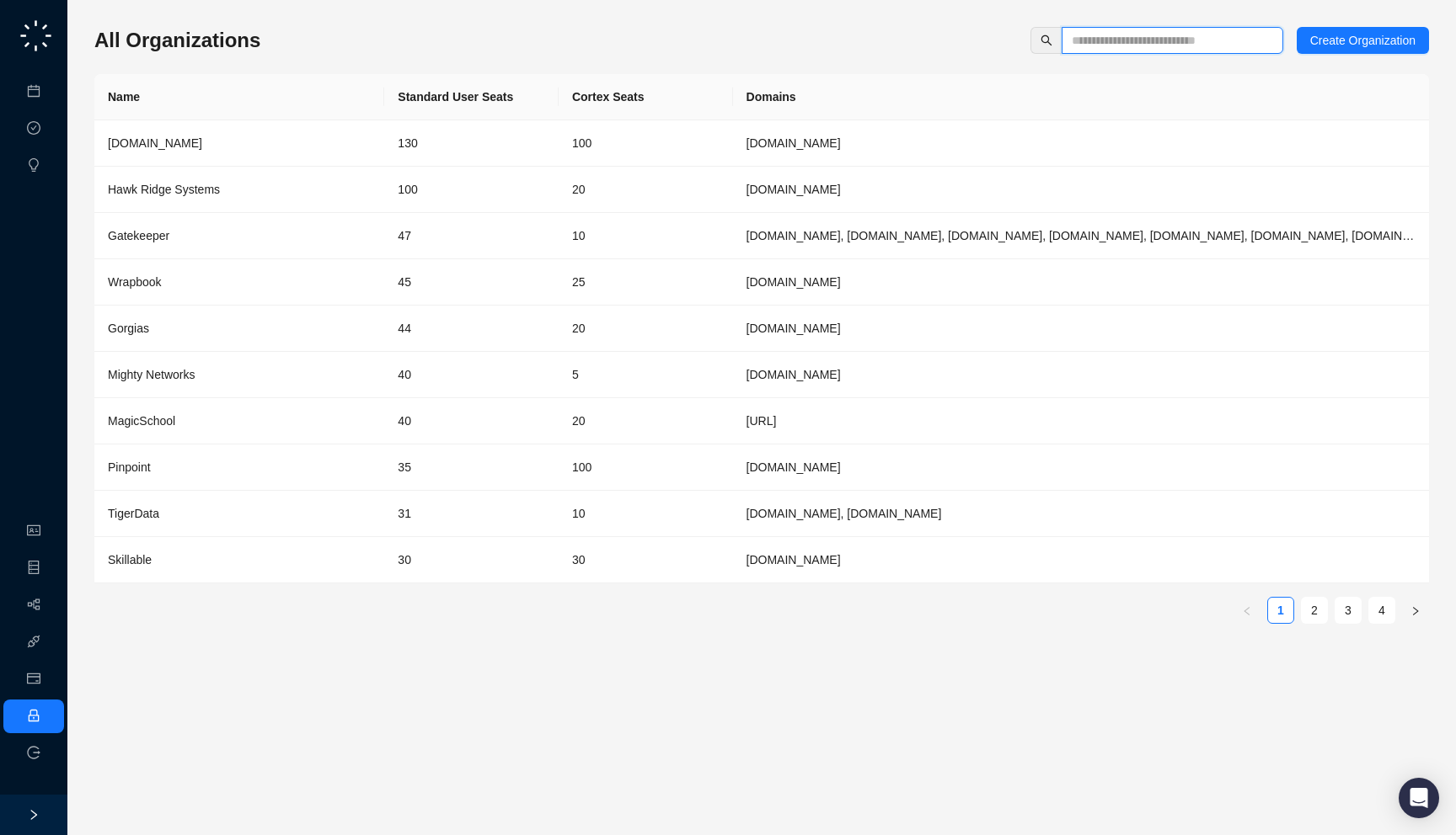
click at [1103, 47] on input "text" at bounding box center [1165, 41] width 188 height 19
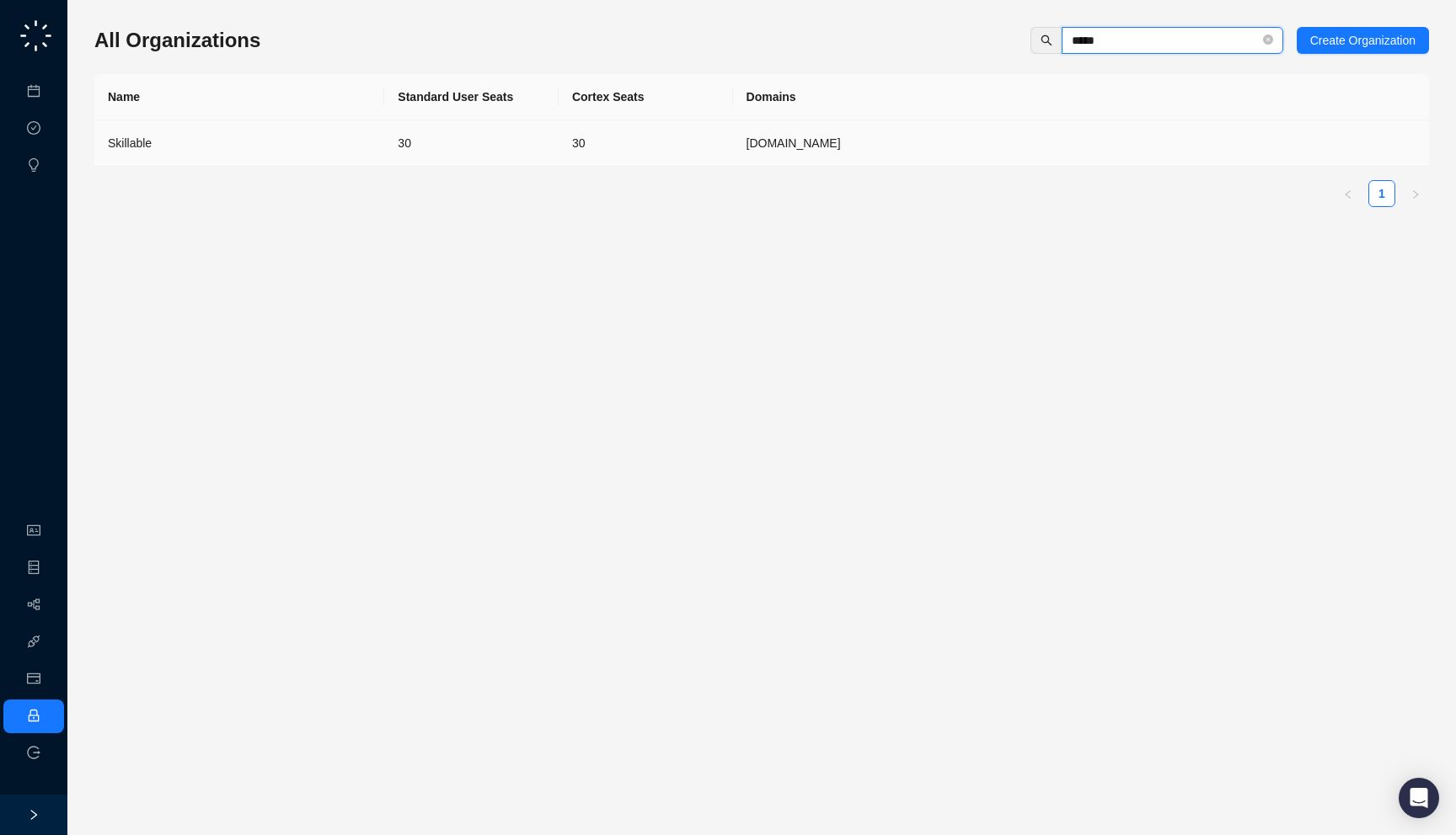
type input "*****"
click at [779, 145] on td "[DOMAIN_NAME]" at bounding box center [1081, 143] width 695 height 46
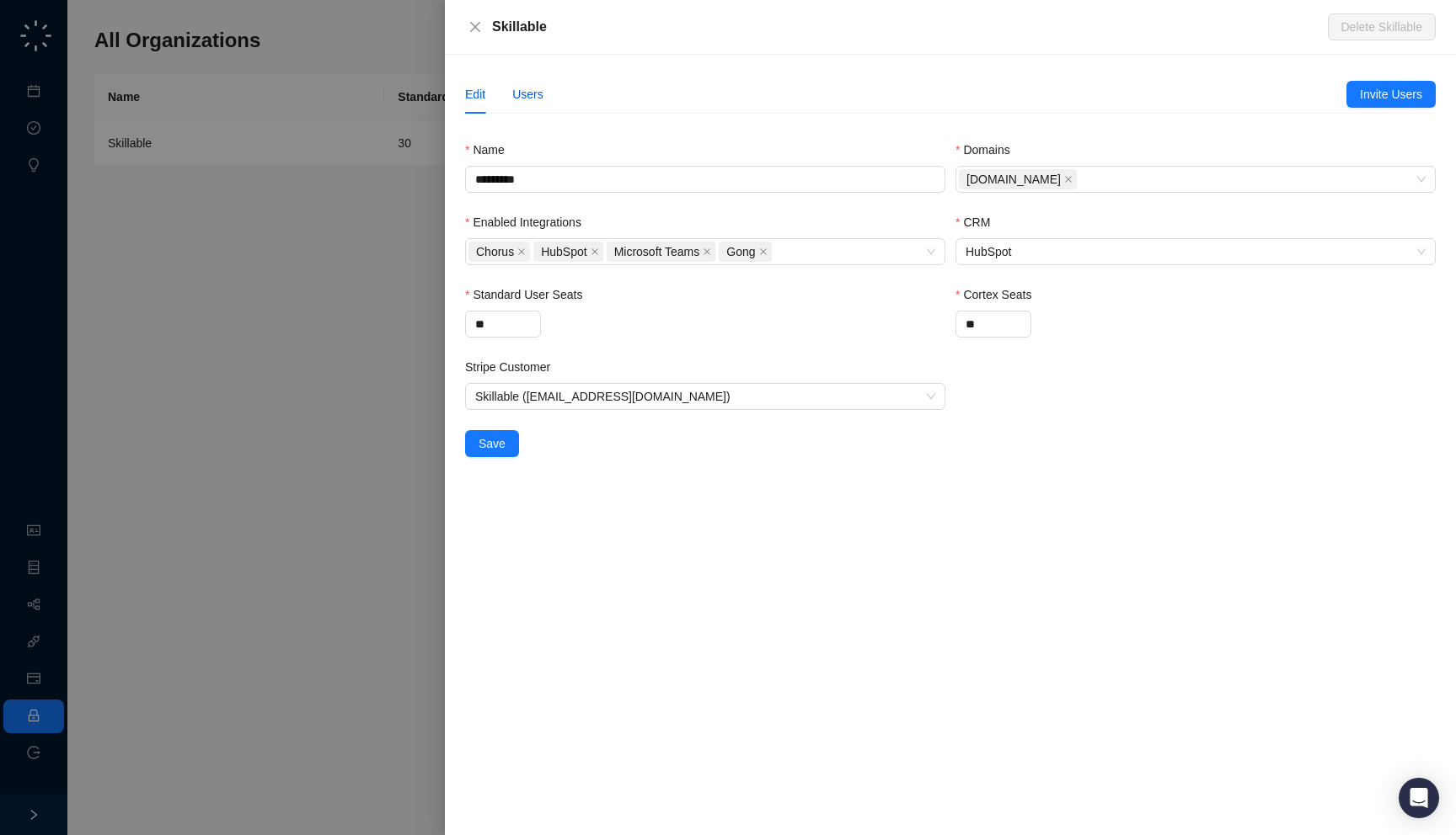
click at [532, 93] on div "Users" at bounding box center [527, 94] width 31 height 19
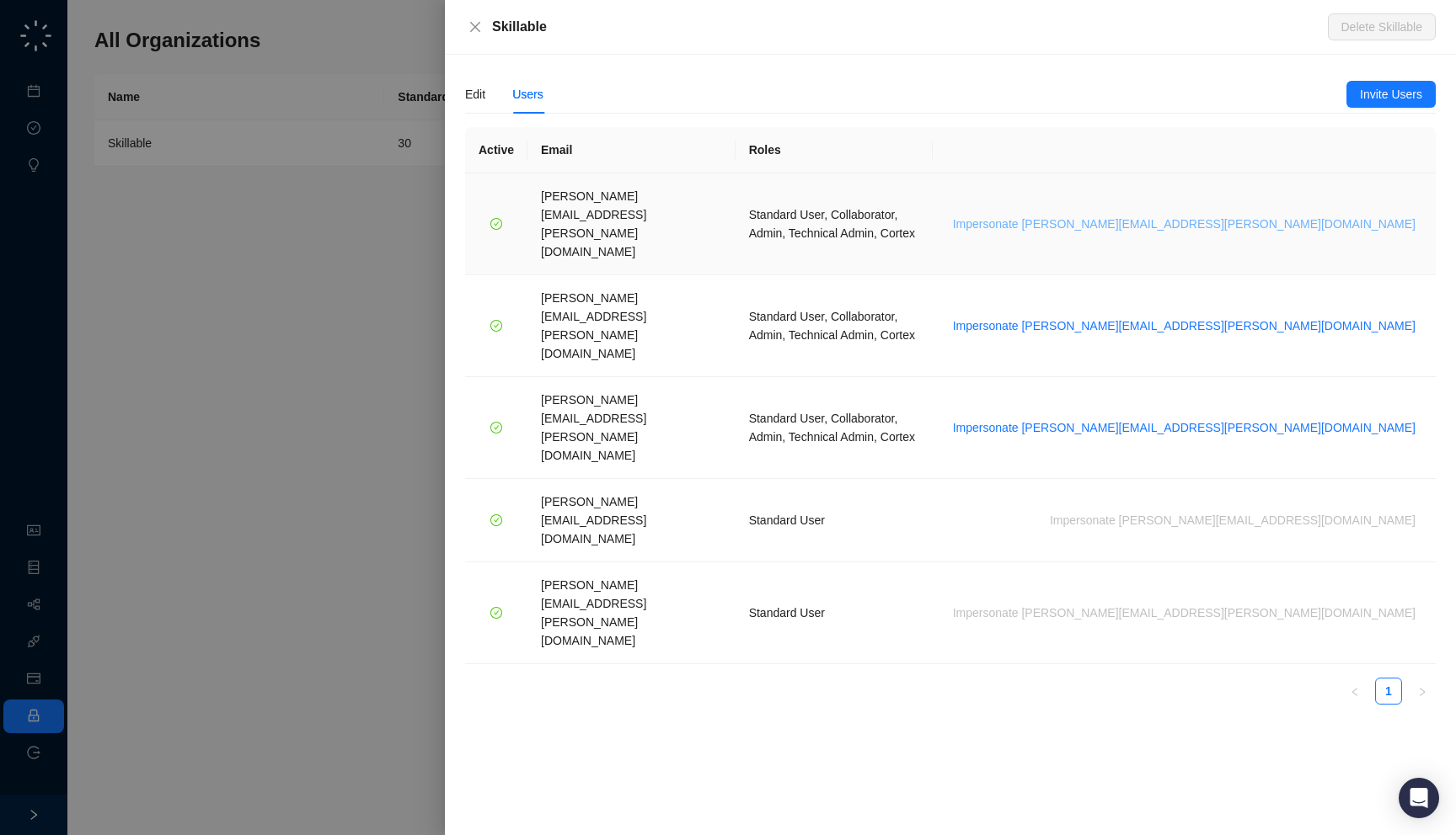
click at [1244, 214] on span "Impersonate brian.olsen@skillable.com" at bounding box center [1183, 224] width 462 height 19
